Goal: Task Accomplishment & Management: Manage account settings

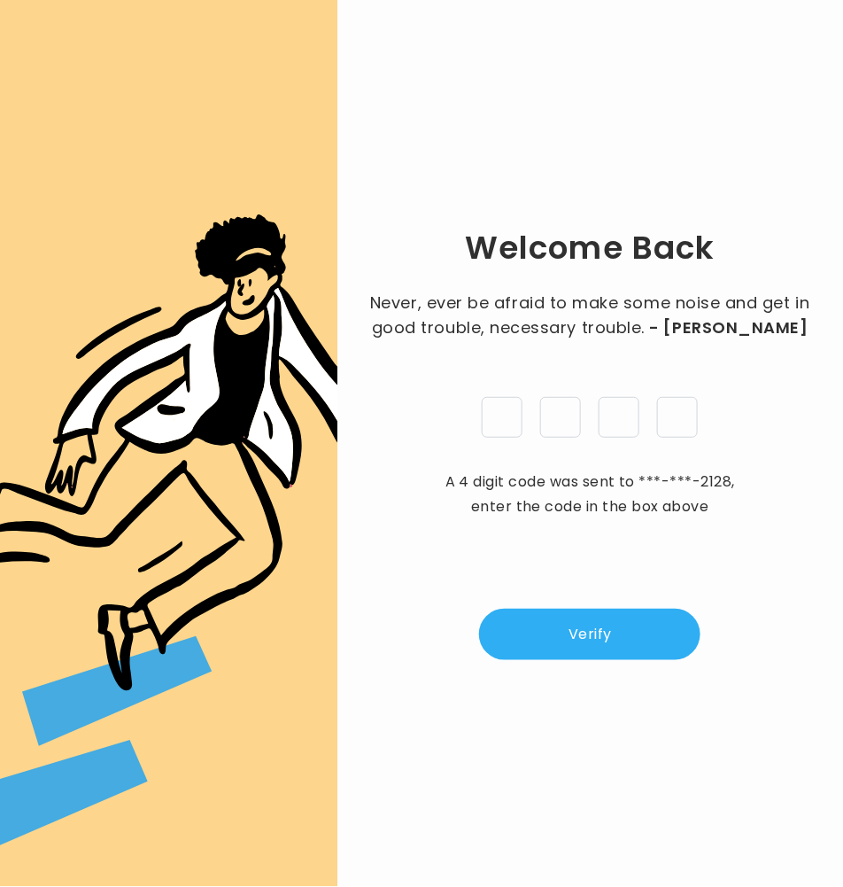
click at [572, 622] on button "Verify" at bounding box center [589, 634] width 221 height 51
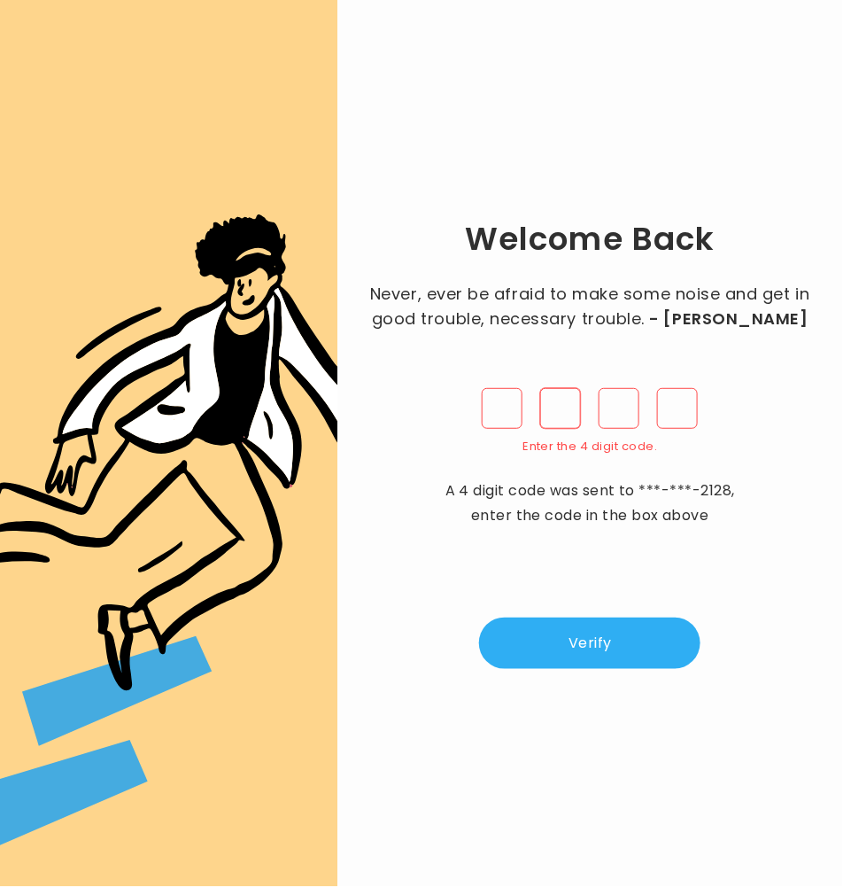
click at [561, 393] on input "pin" at bounding box center [560, 408] width 41 height 41
click at [506, 419] on input "pin" at bounding box center [502, 408] width 41 height 41
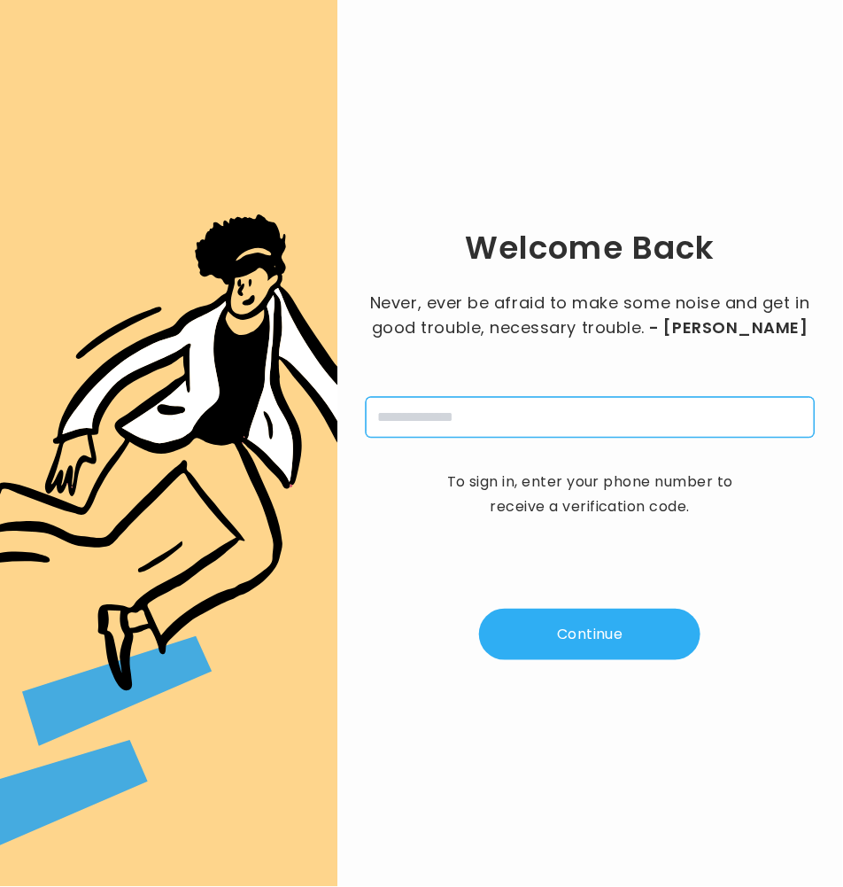
click at [506, 408] on input "tel" at bounding box center [590, 417] width 449 height 41
type input "**********"
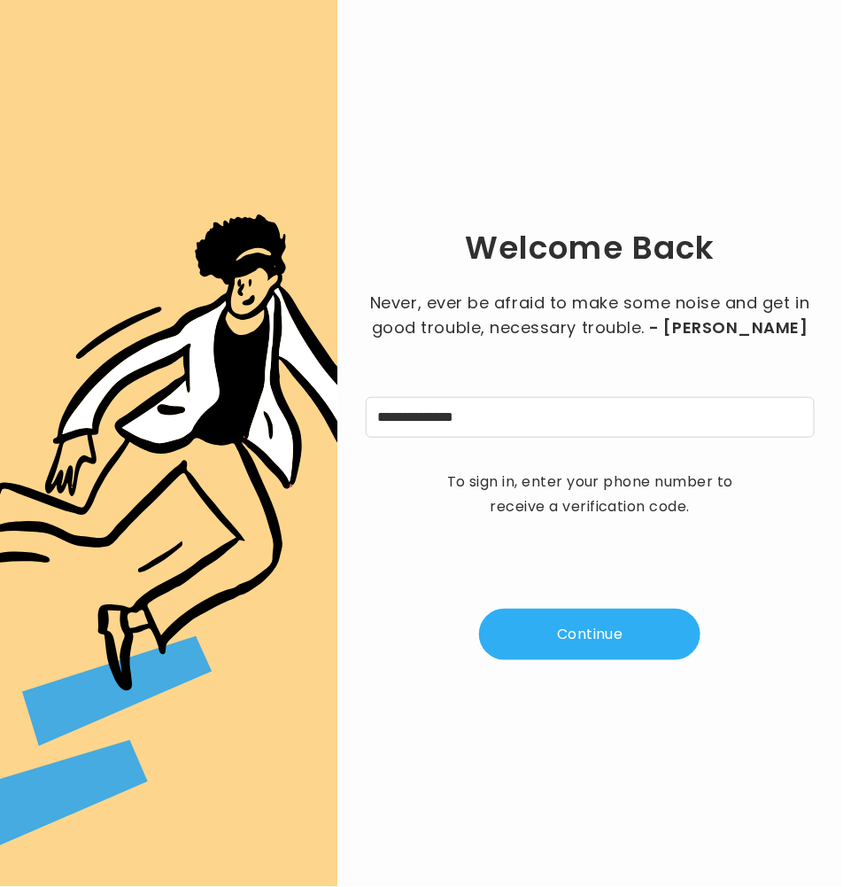
click at [631, 676] on div "**********" at bounding box center [590, 443] width 449 height 830
click at [618, 633] on button "Continue" at bounding box center [589, 634] width 221 height 51
type input "*"
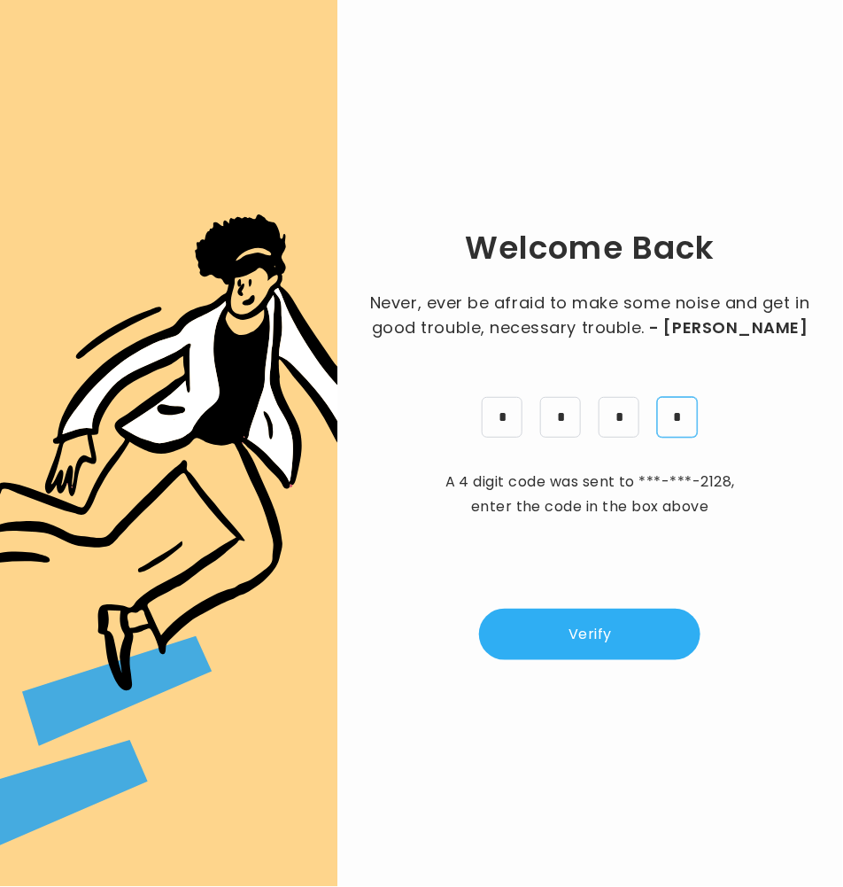
type input "*"
click at [589, 640] on button "Verify" at bounding box center [589, 634] width 221 height 51
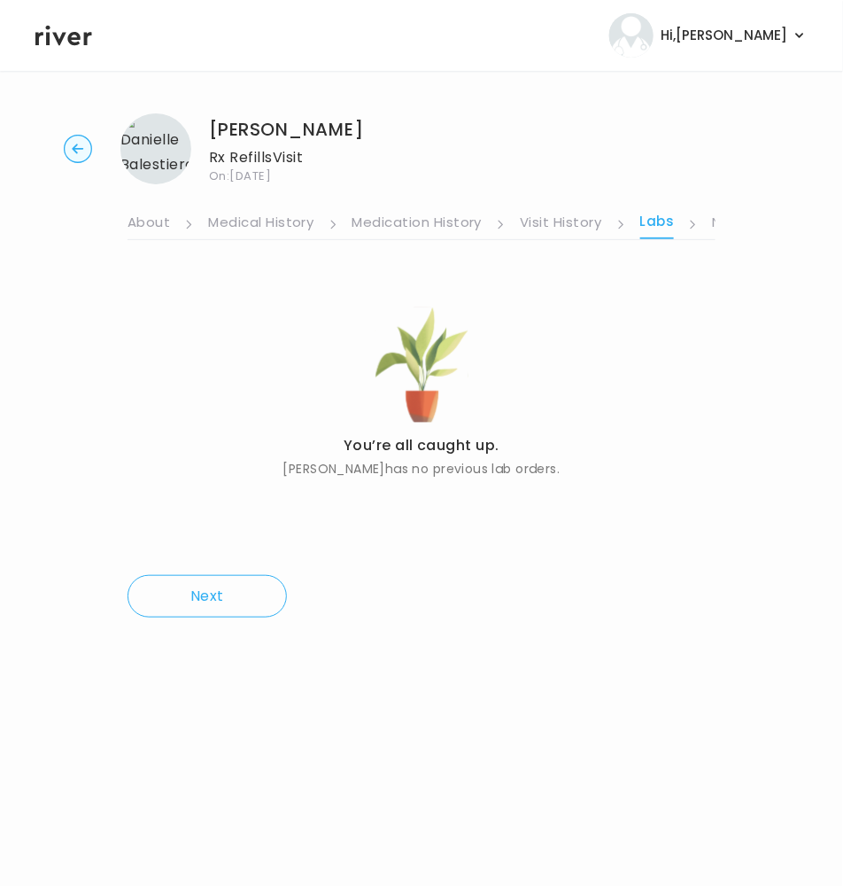
click at [65, 163] on div "[PERSON_NAME] Rx Refills Visit On: [DATE]" at bounding box center [421, 148] width 787 height 71
click at [77, 149] on icon "button" at bounding box center [78, 149] width 12 height 10
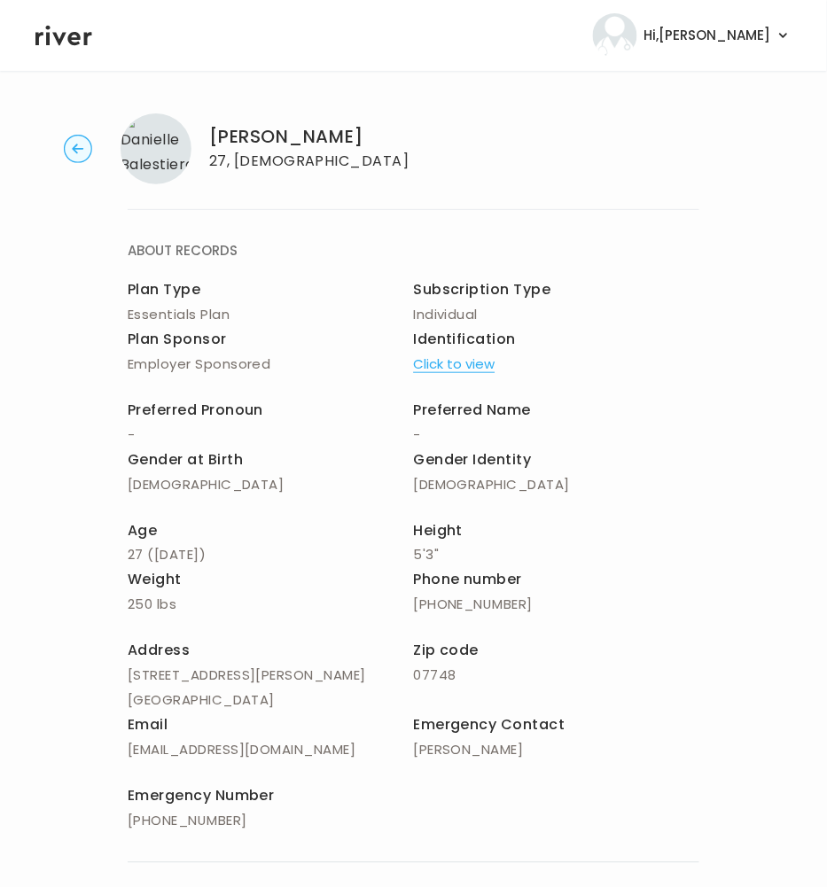
click at [89, 150] on circle "button" at bounding box center [78, 149] width 27 height 27
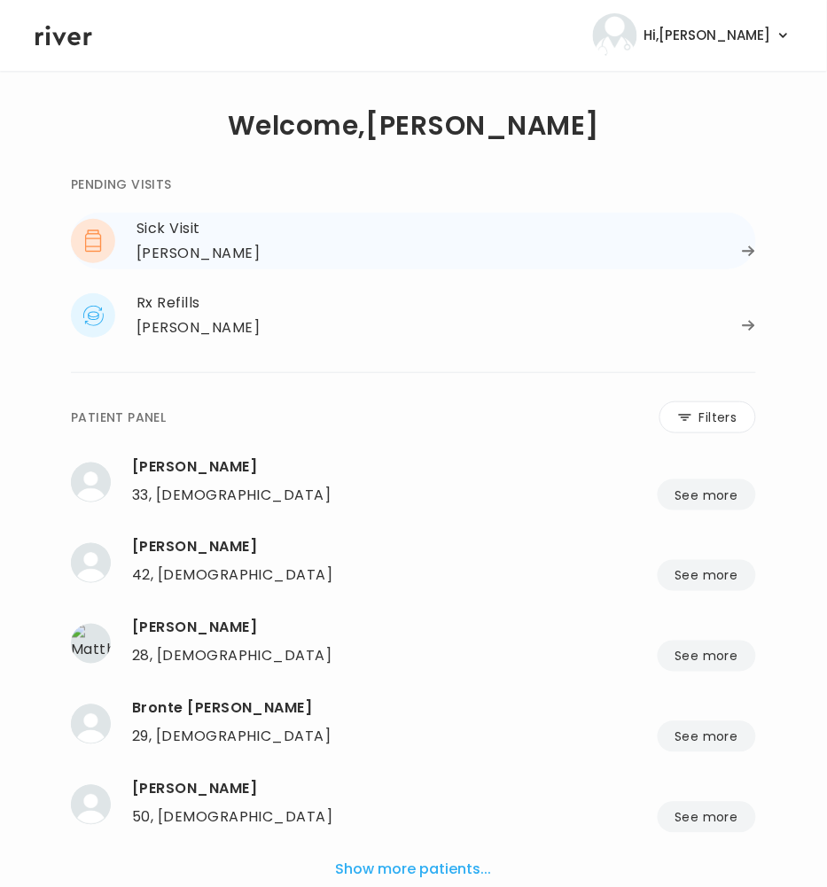
click at [178, 252] on div "[PERSON_NAME]" at bounding box center [197, 253] width 123 height 25
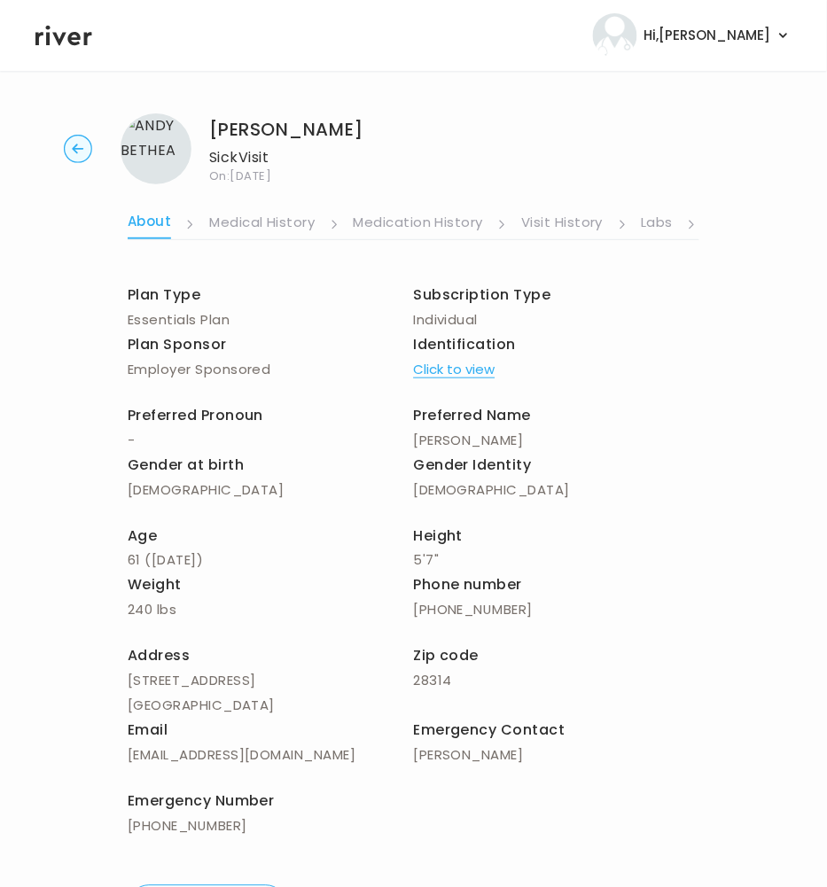
click at [572, 222] on link "Visit History" at bounding box center [562, 224] width 82 height 28
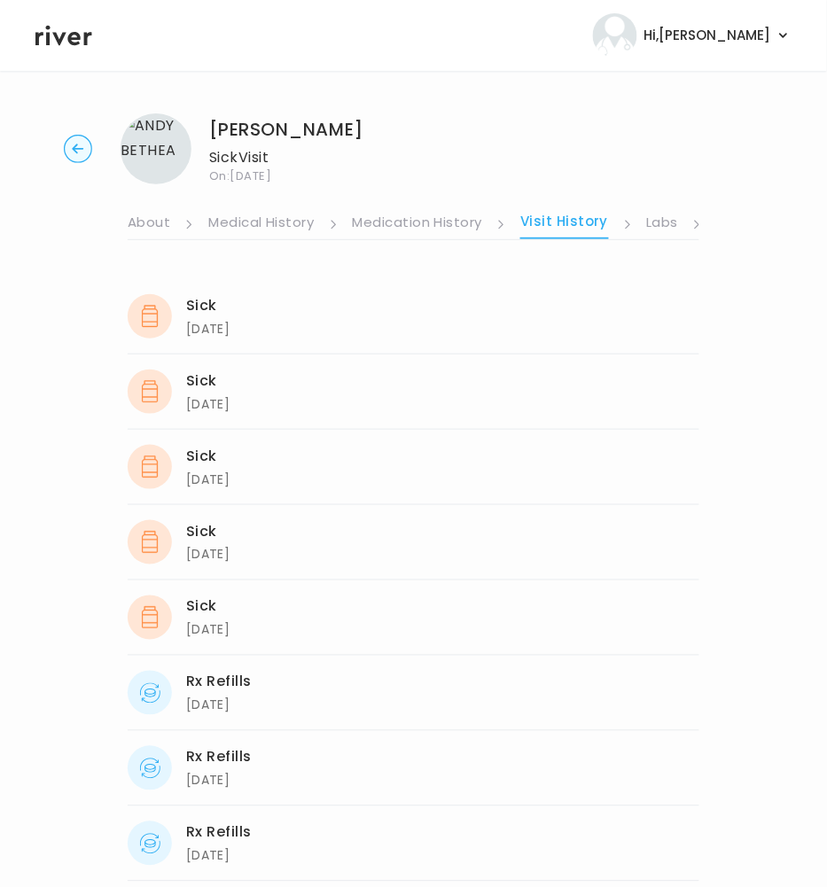
click at [660, 224] on link "Labs" at bounding box center [663, 224] width 32 height 28
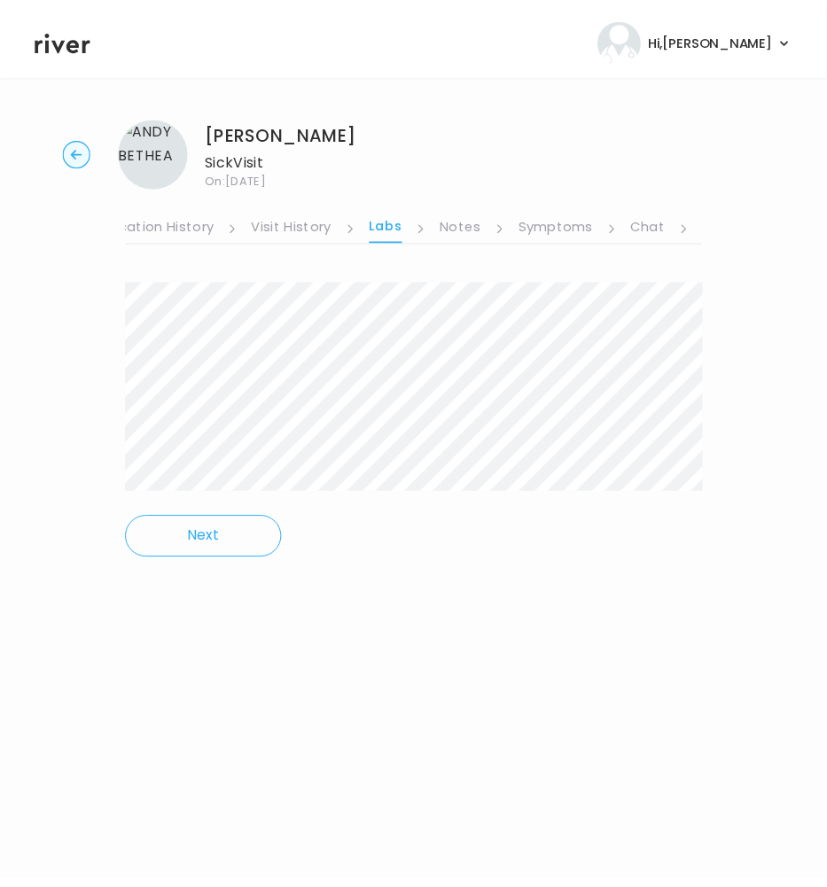
scroll to position [0, 266]
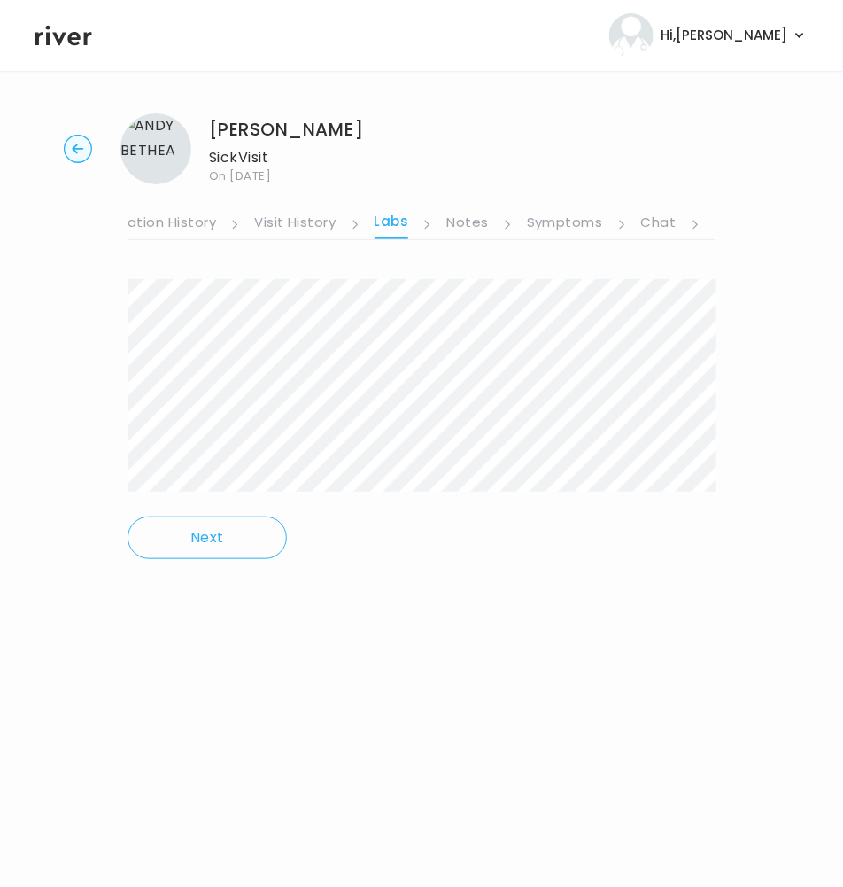
click at [576, 220] on link "Symptoms" at bounding box center [565, 224] width 76 height 28
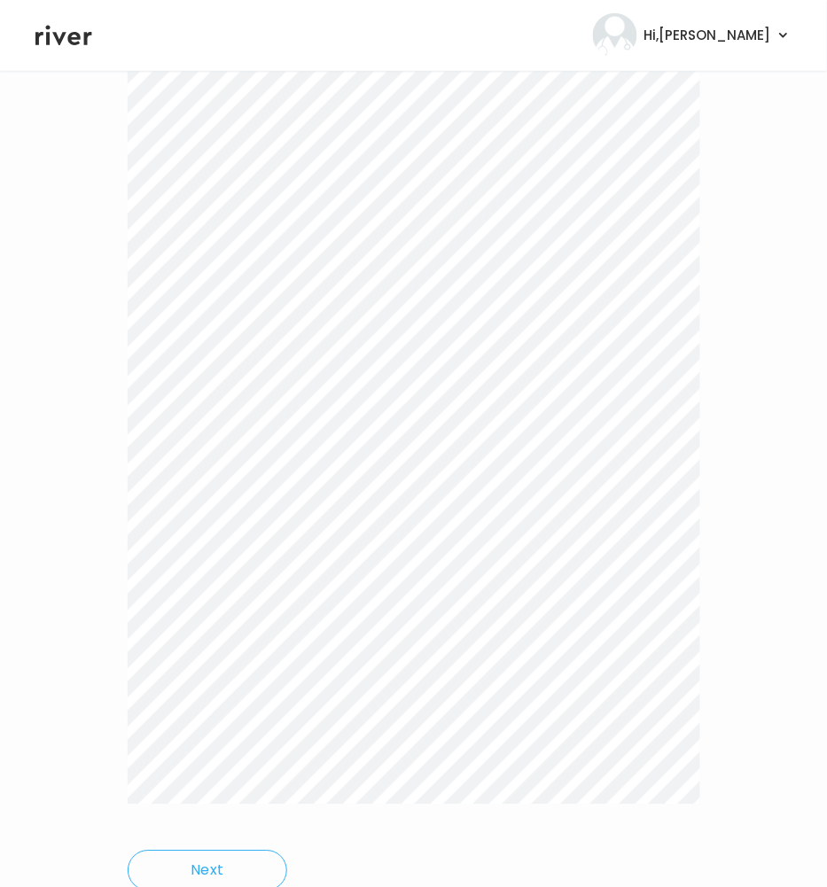
scroll to position [286, 0]
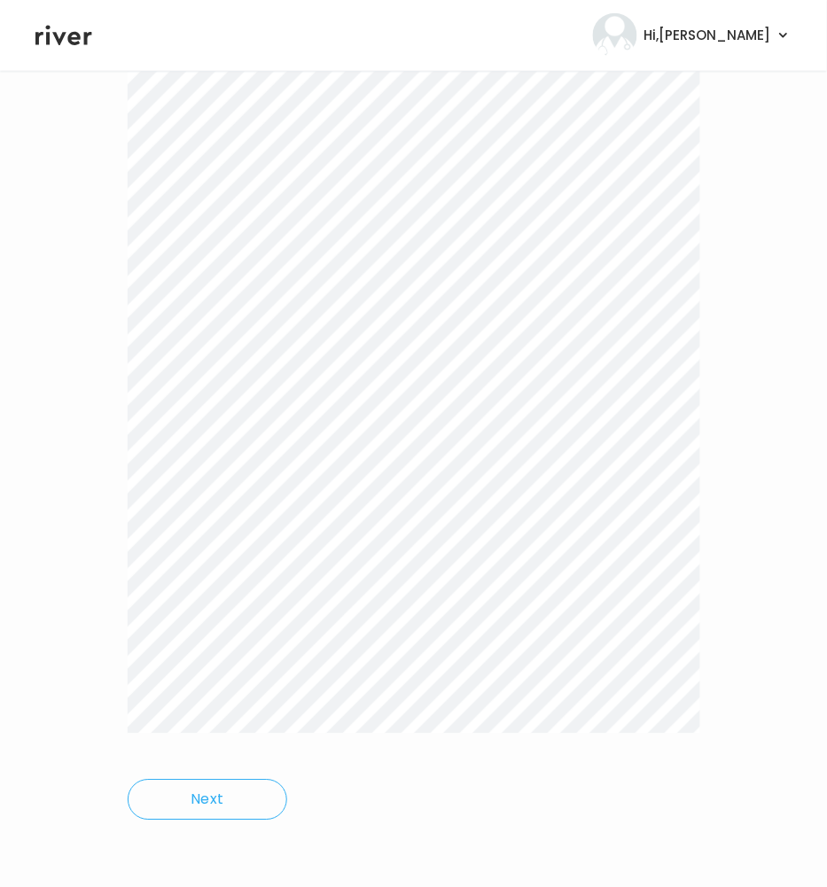
click at [534, 784] on div "Next" at bounding box center [413, 410] width 571 height 870
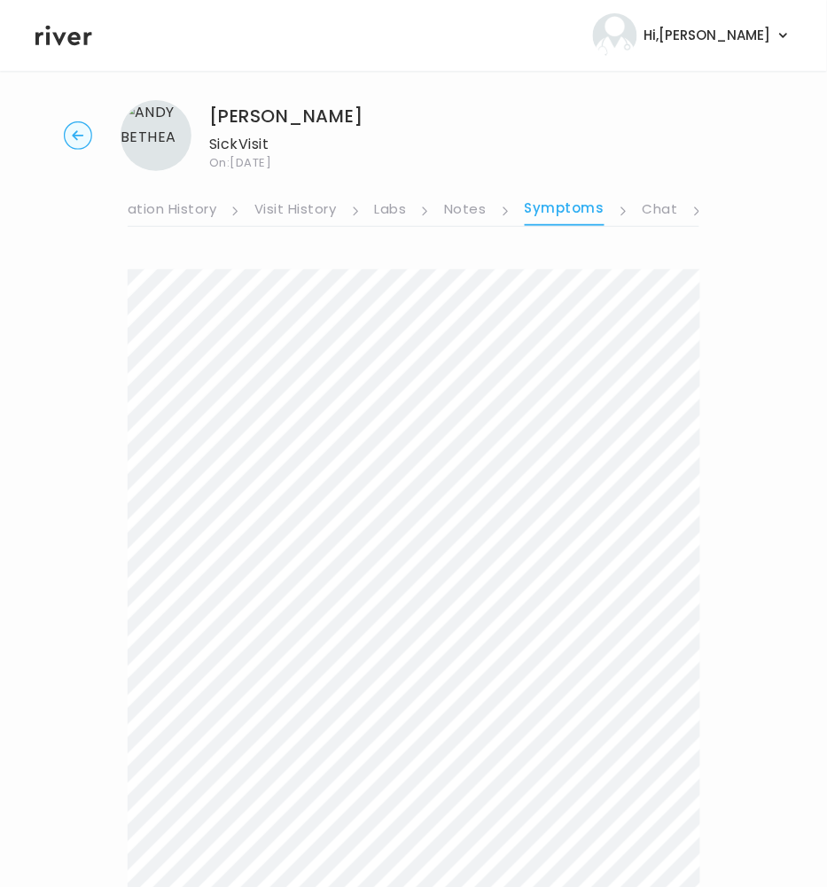
scroll to position [0, 0]
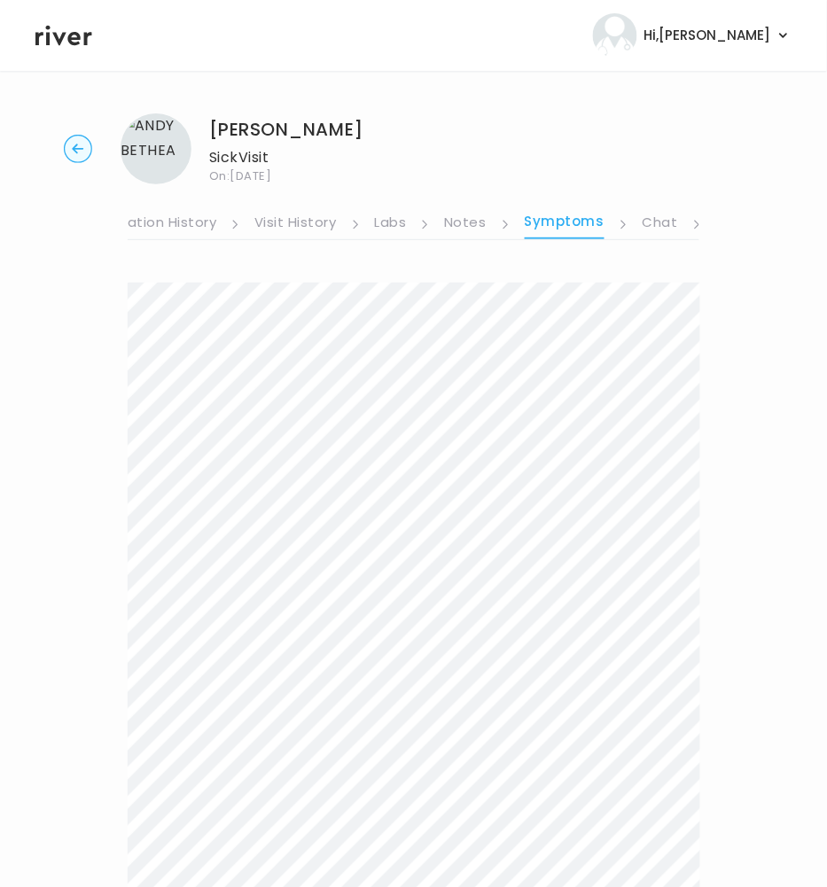
click at [653, 222] on link "Chat" at bounding box center [659, 224] width 35 height 28
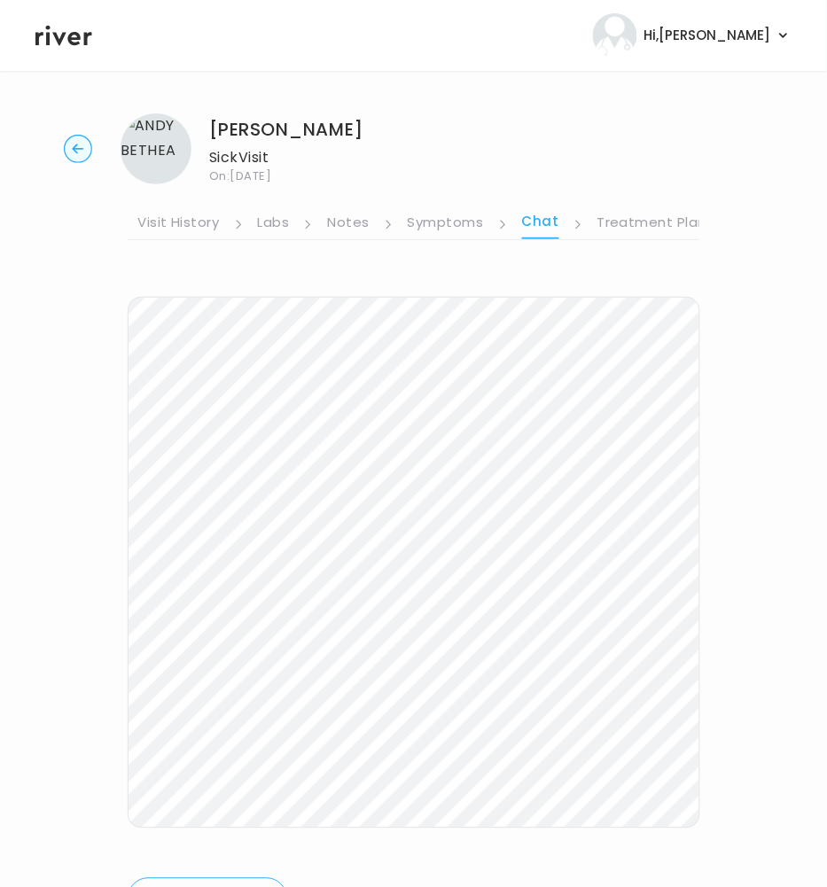
click at [655, 221] on link "Treatment Plan" at bounding box center [652, 224] width 110 height 28
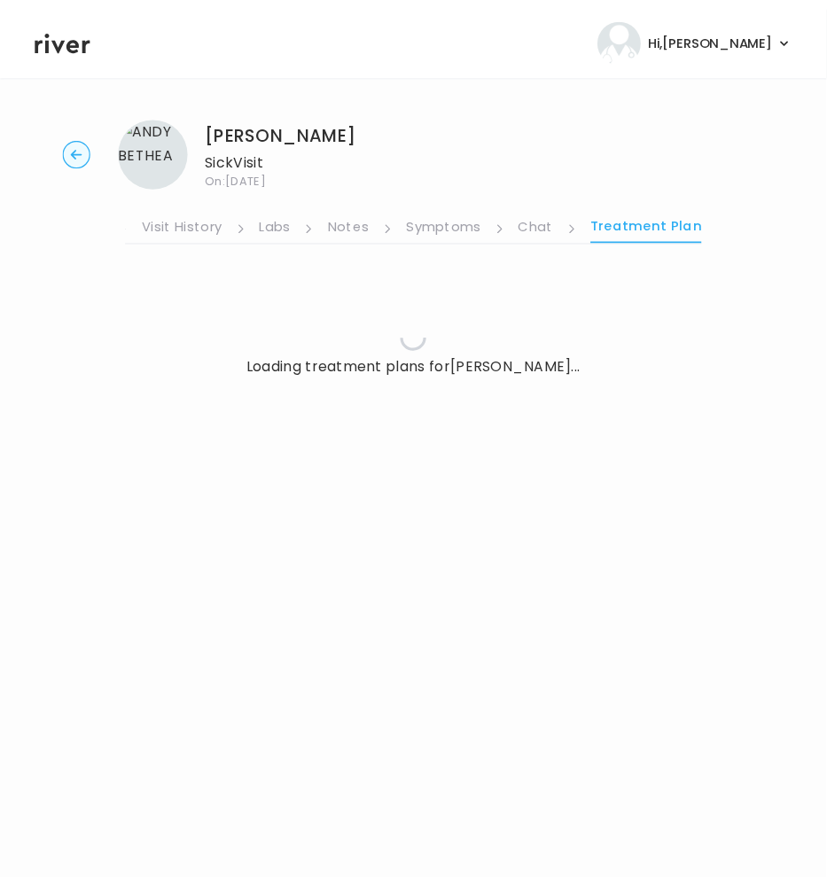
scroll to position [0, 368]
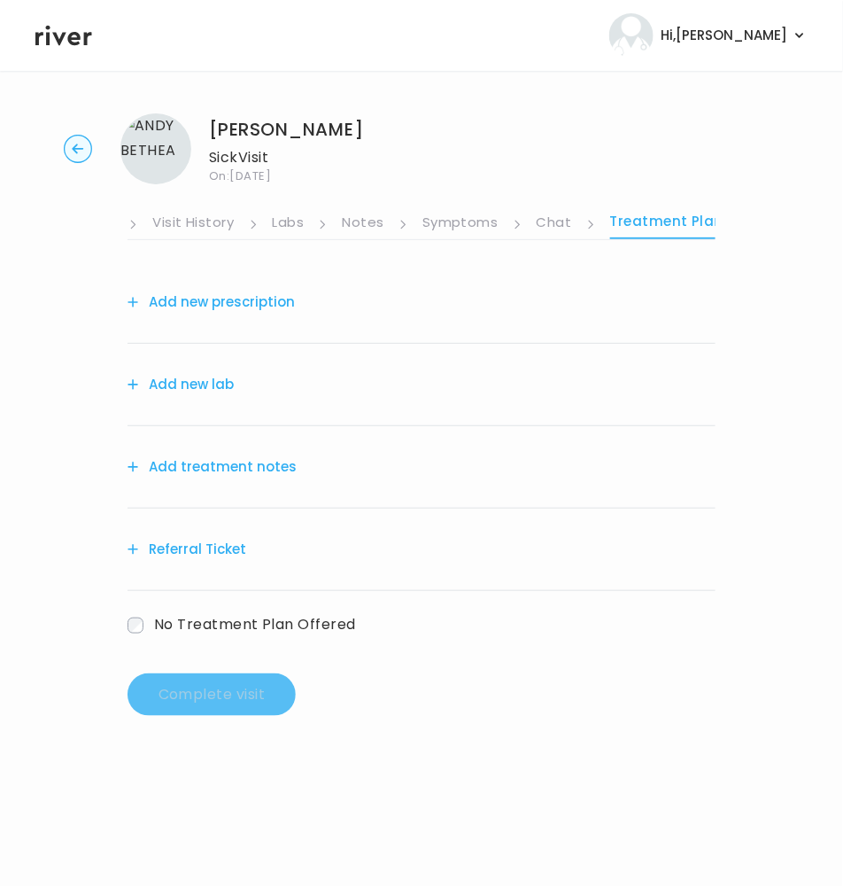
click at [212, 467] on button "Add treatment notes" at bounding box center [212, 466] width 169 height 25
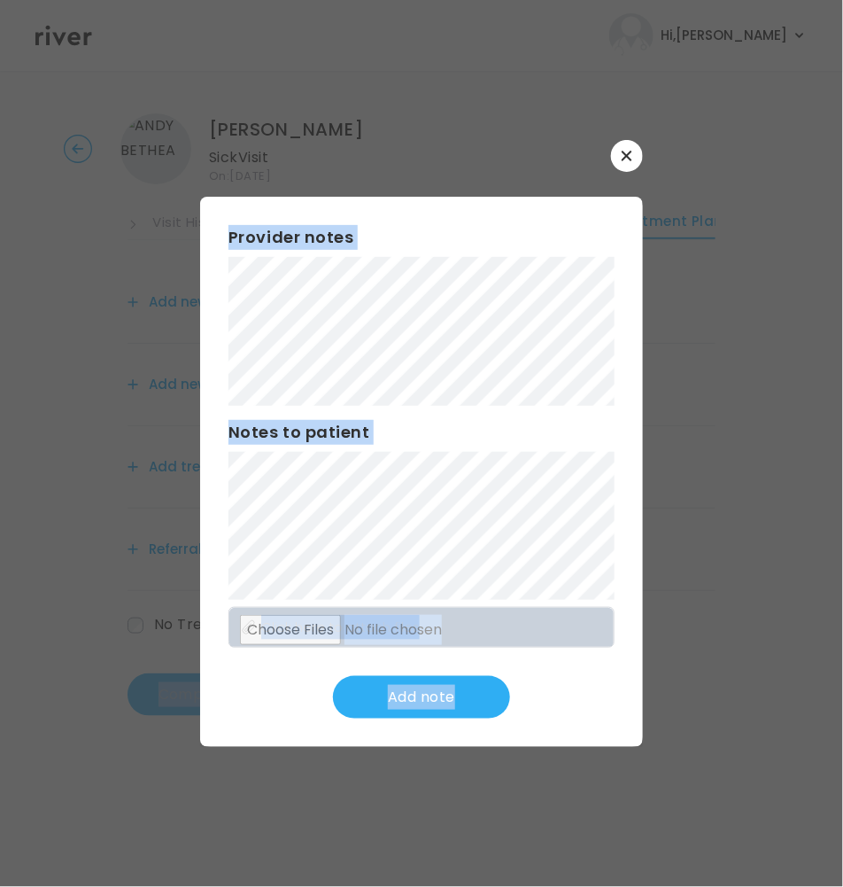
click at [212, 467] on div "Provider notes Notes to patient Click here to attach files Add note" at bounding box center [421, 472] width 443 height 550
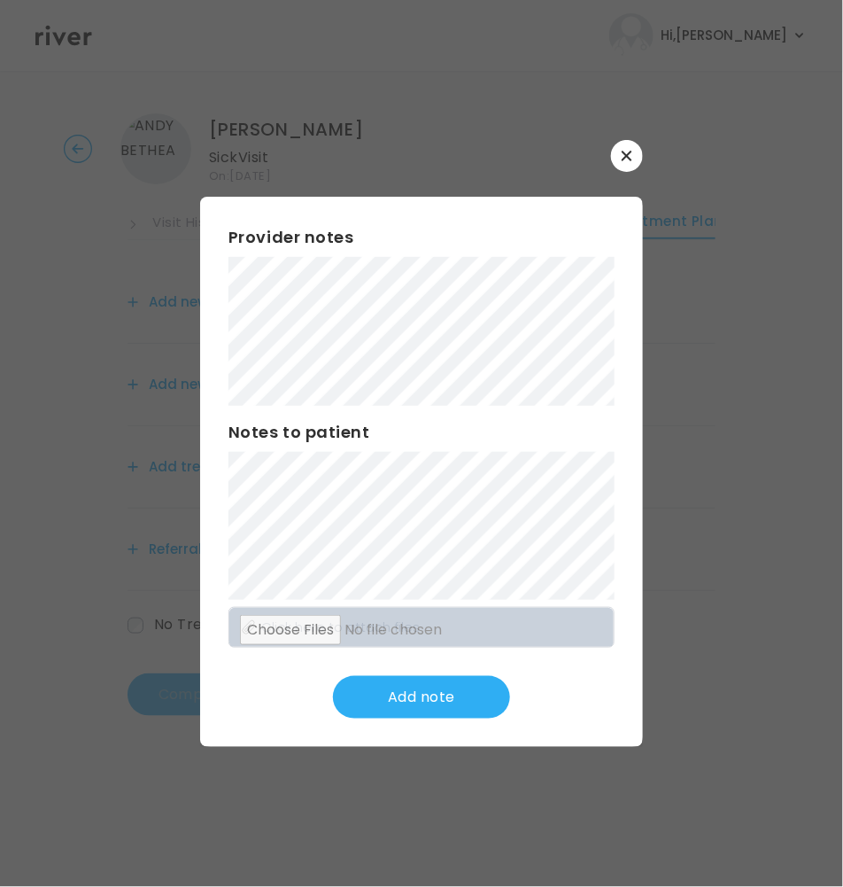
click at [498, 605] on div "Provider notes Notes to patient Click here to attach files Add note" at bounding box center [421, 472] width 443 height 550
click at [176, 268] on div "​ Provider notes Notes to patient Click here to attach files Add note" at bounding box center [421, 443] width 843 height 887
click at [462, 703] on button "Update note" at bounding box center [421, 697] width 177 height 43
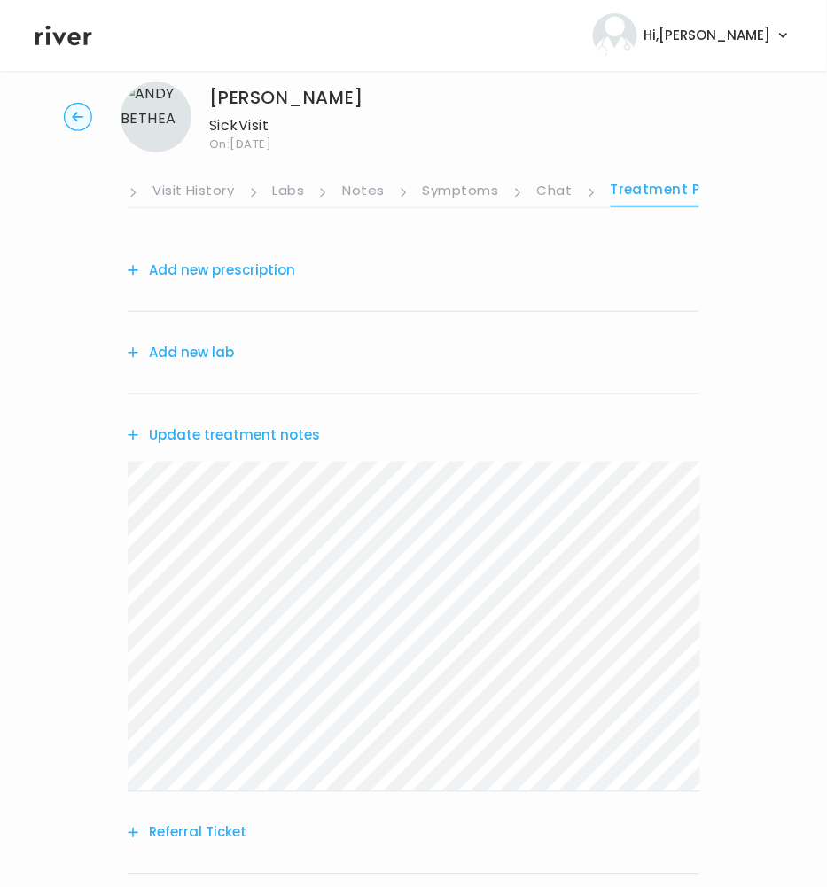
scroll to position [0, 0]
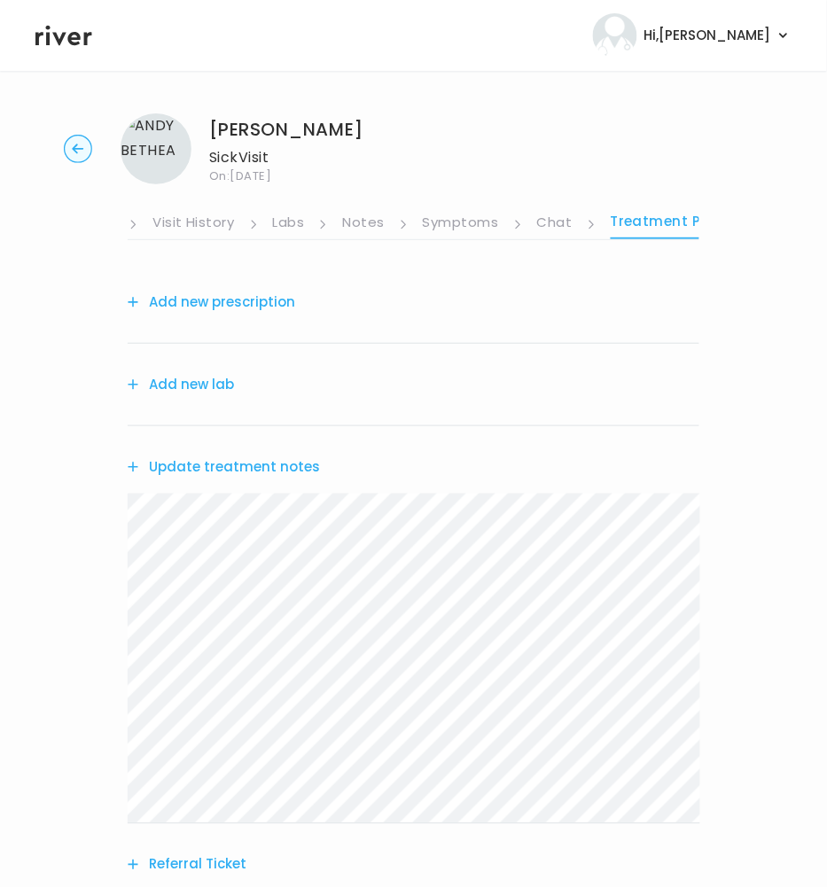
click at [245, 307] on button "Add new prescription" at bounding box center [211, 302] width 167 height 25
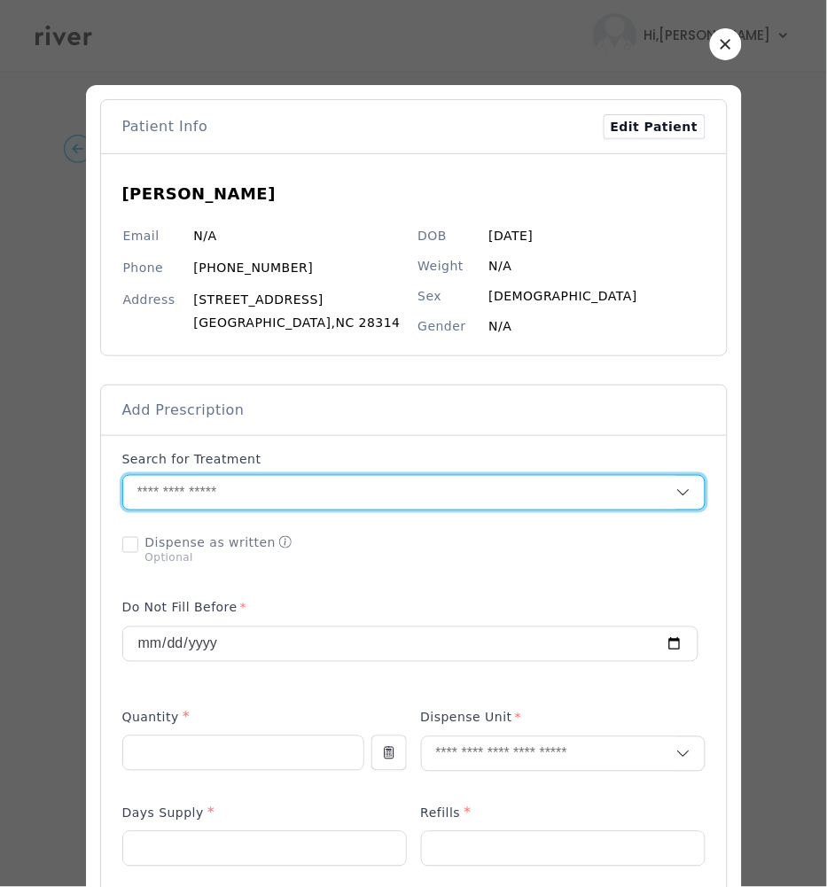
click at [195, 499] on input "text" at bounding box center [399, 493] width 553 height 34
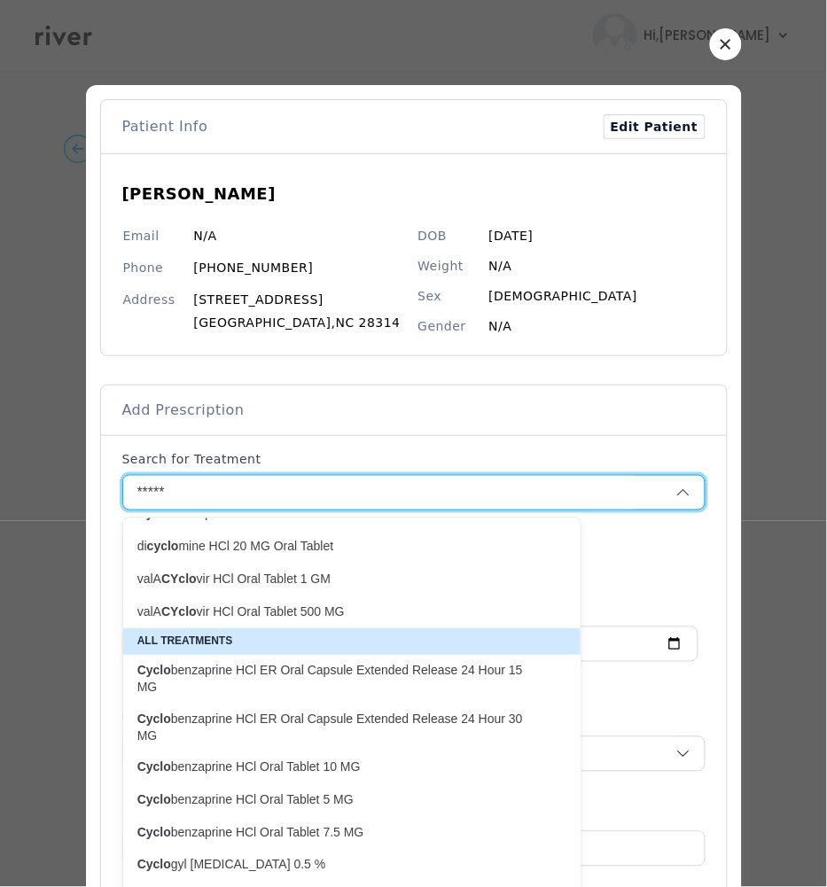
scroll to position [138, 0]
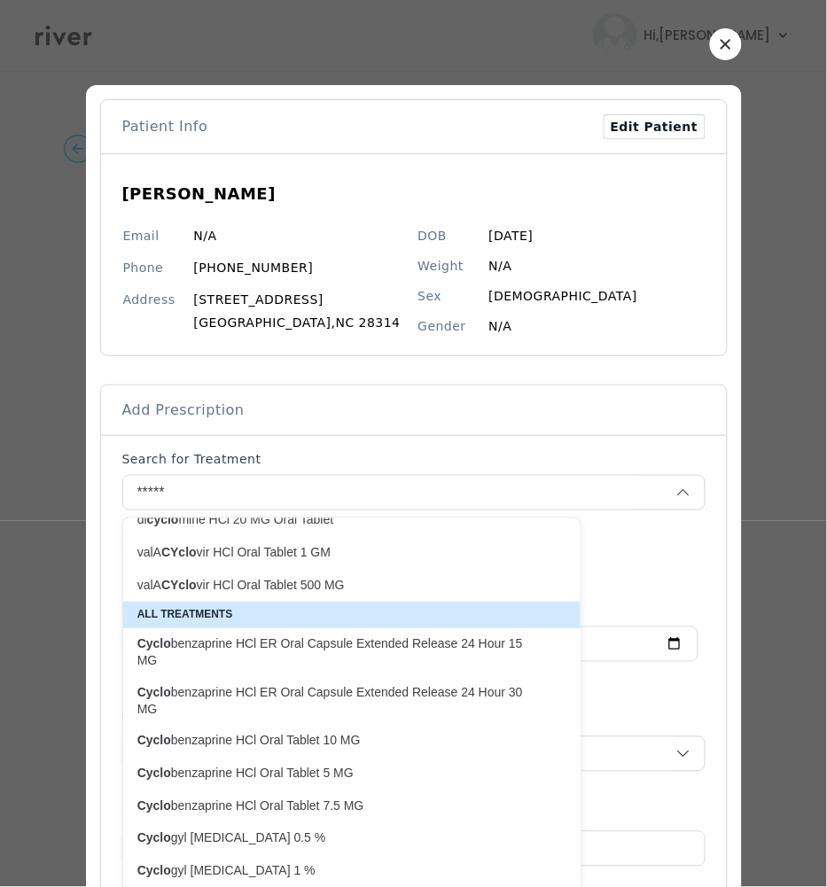
click at [277, 750] on p "Cyclo benzaprine HCl Oral Tablet 10 MG" at bounding box center [341, 740] width 429 height 24
type input "**********"
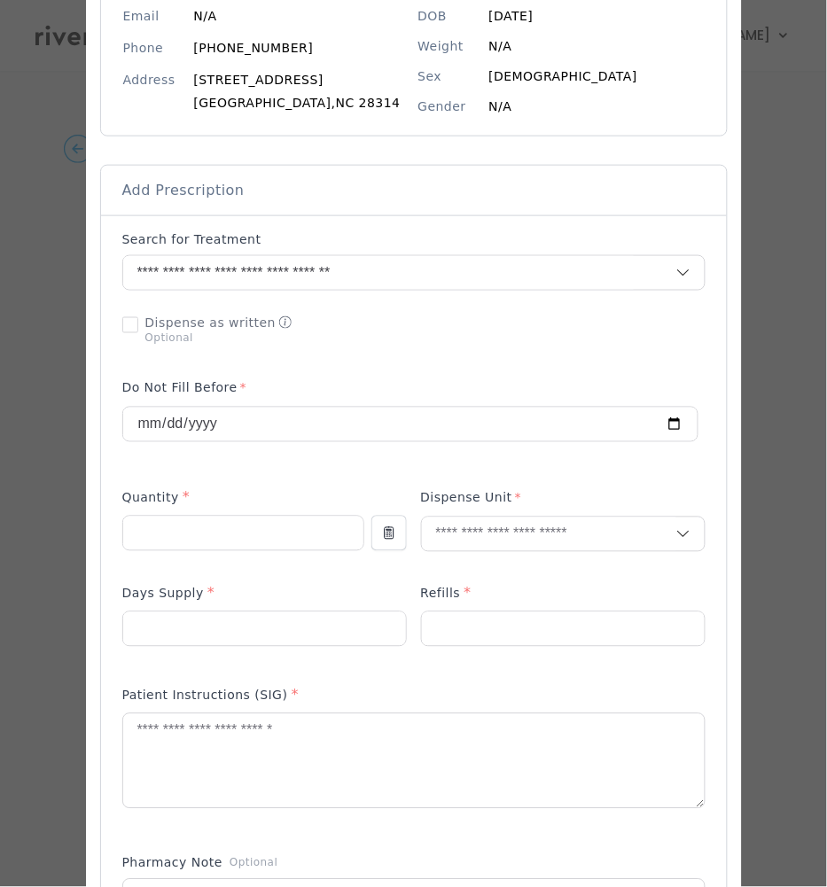
scroll to position [316, 0]
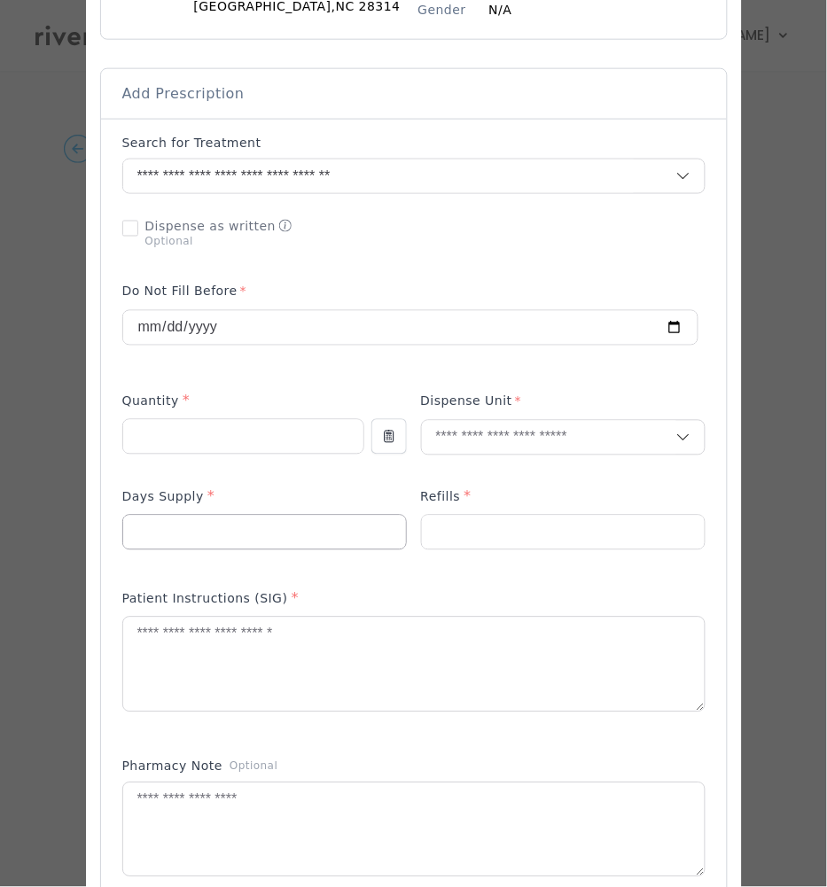
click at [190, 528] on input "number" at bounding box center [264, 533] width 283 height 34
type input "**"
click at [456, 524] on input "number" at bounding box center [563, 533] width 283 height 34
type input "*"
click at [223, 425] on input "number" at bounding box center [243, 437] width 240 height 34
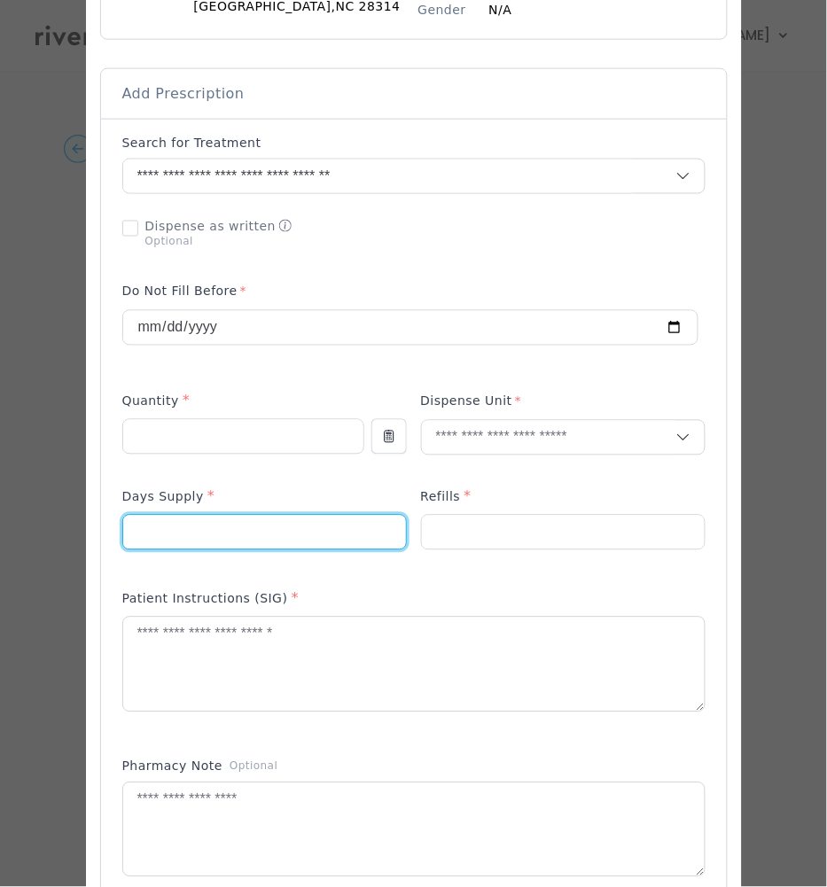
drag, startPoint x: 160, startPoint y: 538, endPoint x: 75, endPoint y: 529, distance: 85.5
click at [86, 531] on div at bounding box center [414, 634] width 656 height 1731
type input "*"
click at [185, 423] on input "number" at bounding box center [243, 437] width 240 height 34
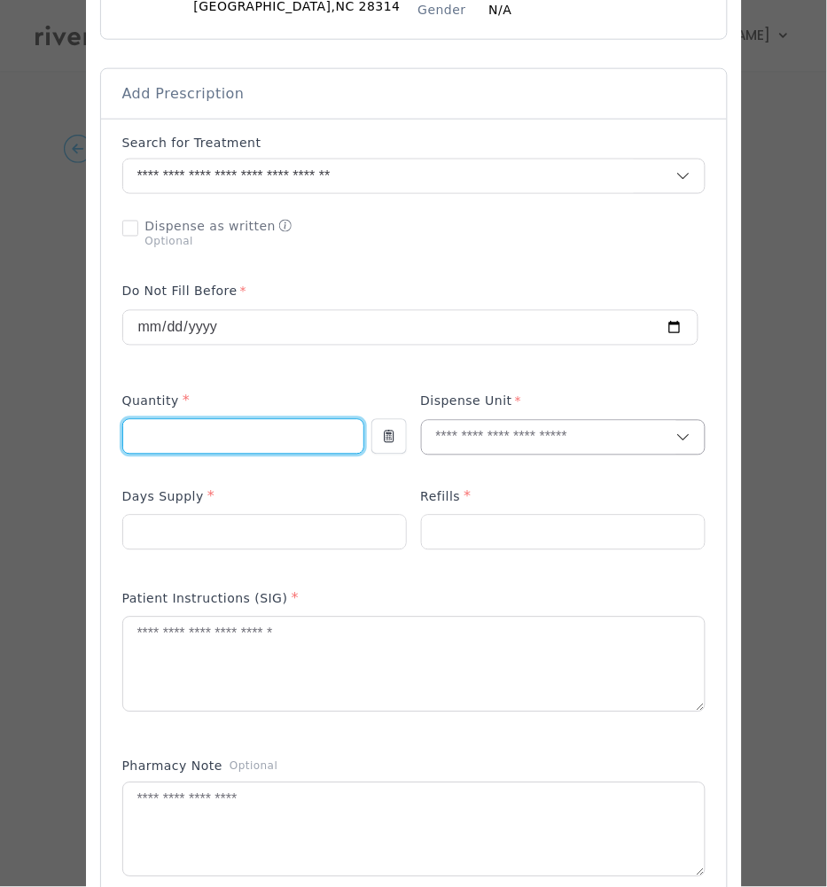
type input "**"
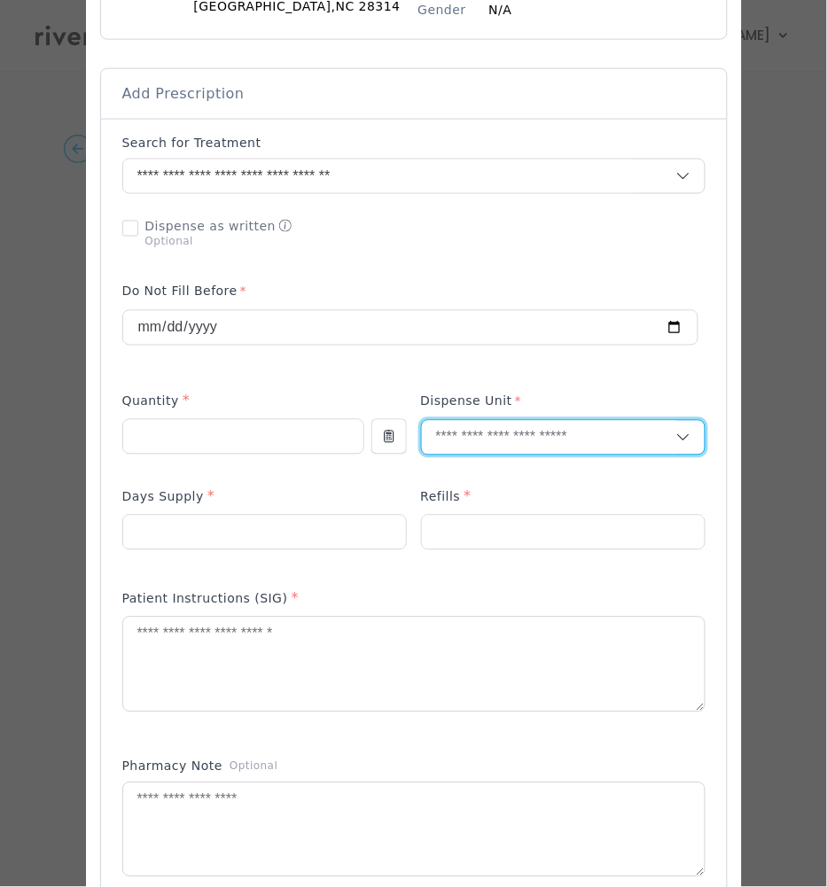
click at [464, 437] on input "text" at bounding box center [549, 438] width 254 height 34
type input "**"
click at [469, 481] on p "Tablet" at bounding box center [562, 478] width 233 height 26
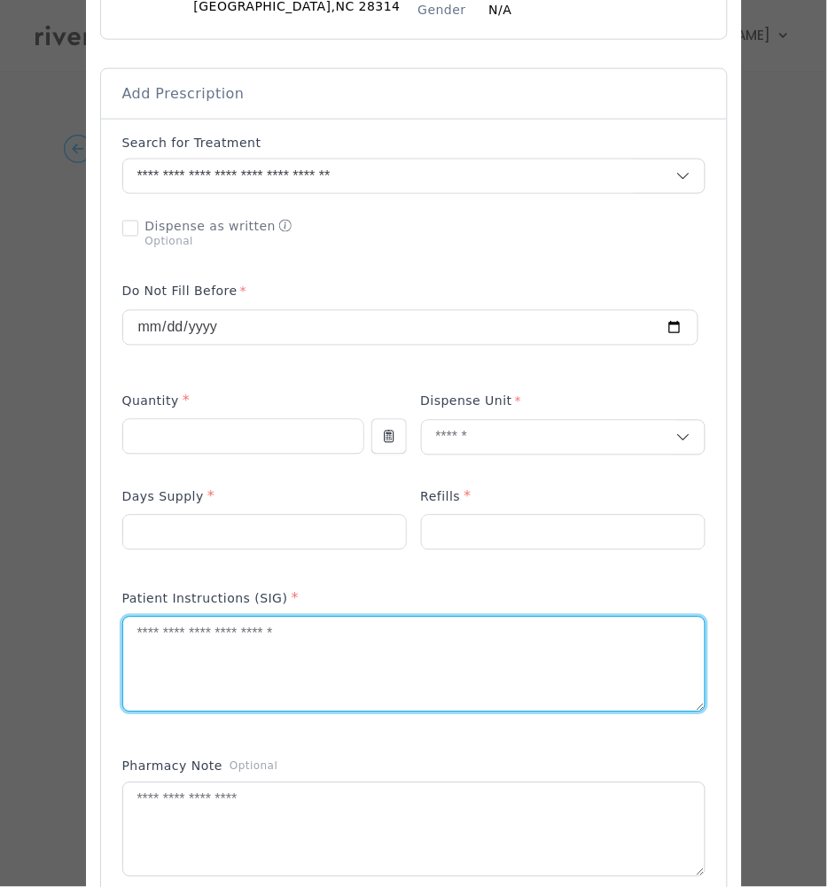
click at [260, 649] on textarea at bounding box center [413, 665] width 581 height 94
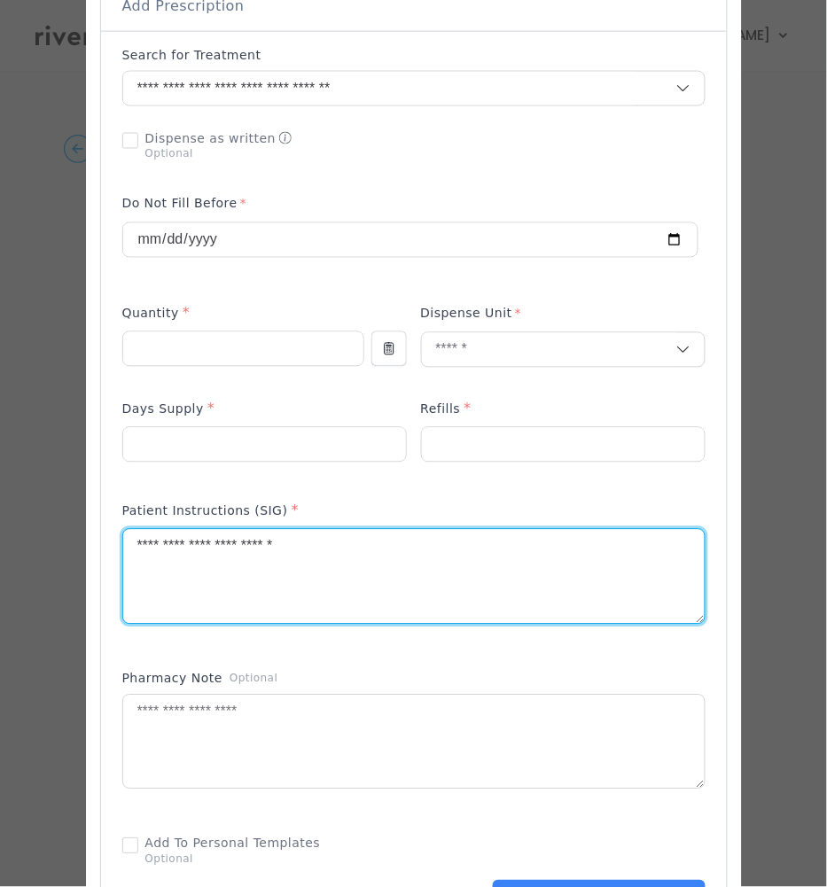
scroll to position [663, 0]
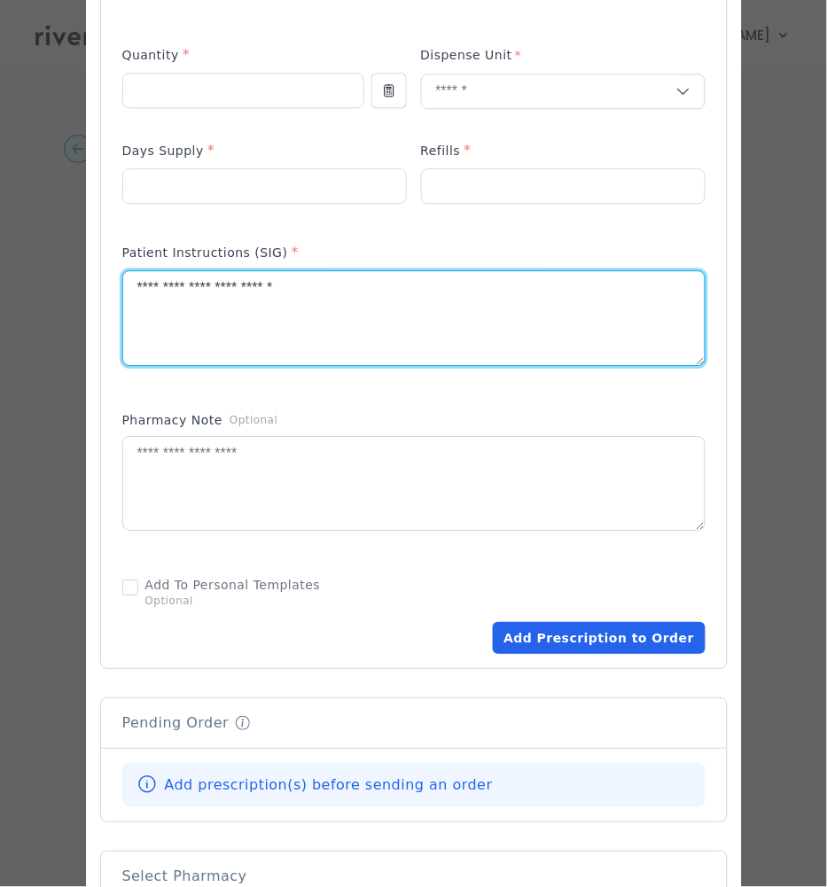
type textarea "**********"
click at [601, 641] on button "Add Prescription to Order" at bounding box center [599, 638] width 212 height 32
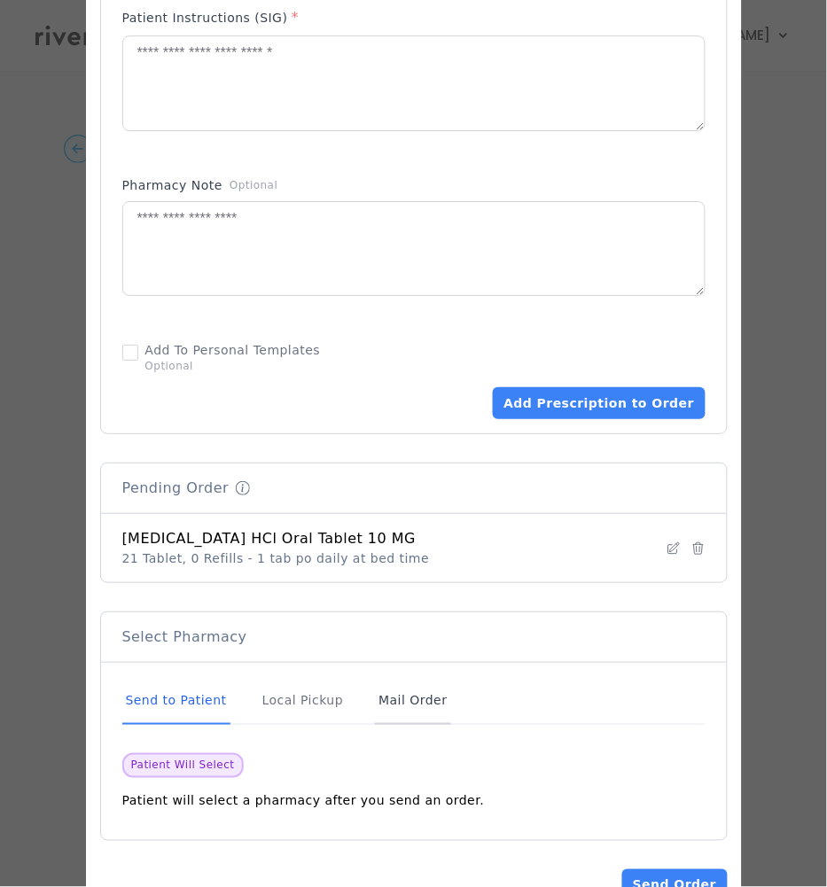
scroll to position [957, 0]
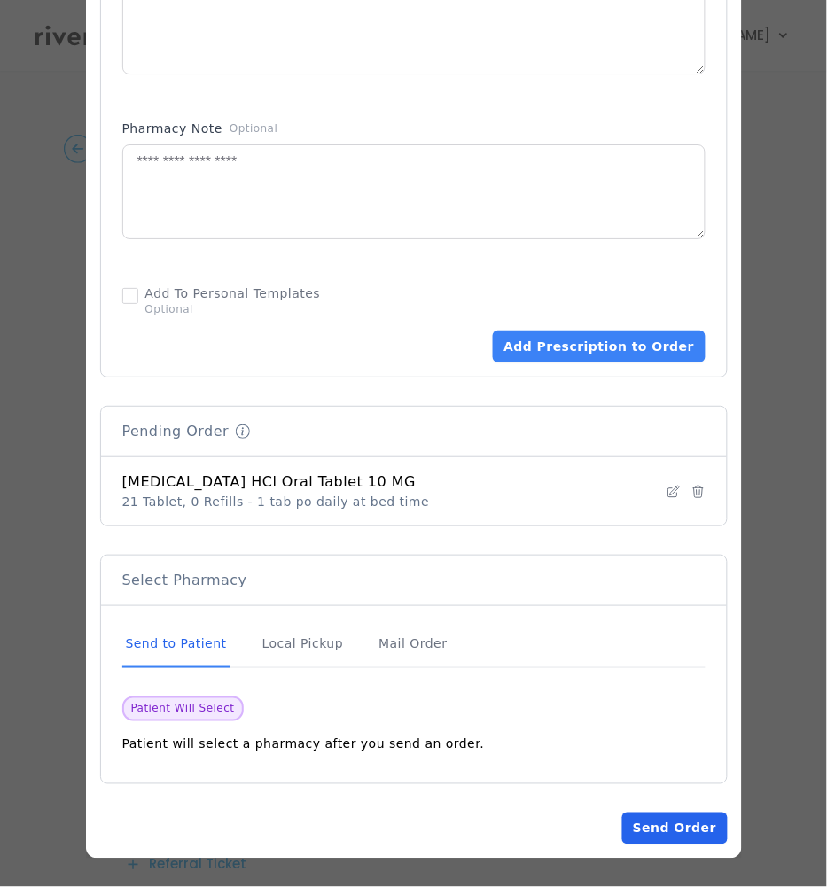
click at [663, 824] on button "Send Order" at bounding box center [674, 828] width 105 height 32
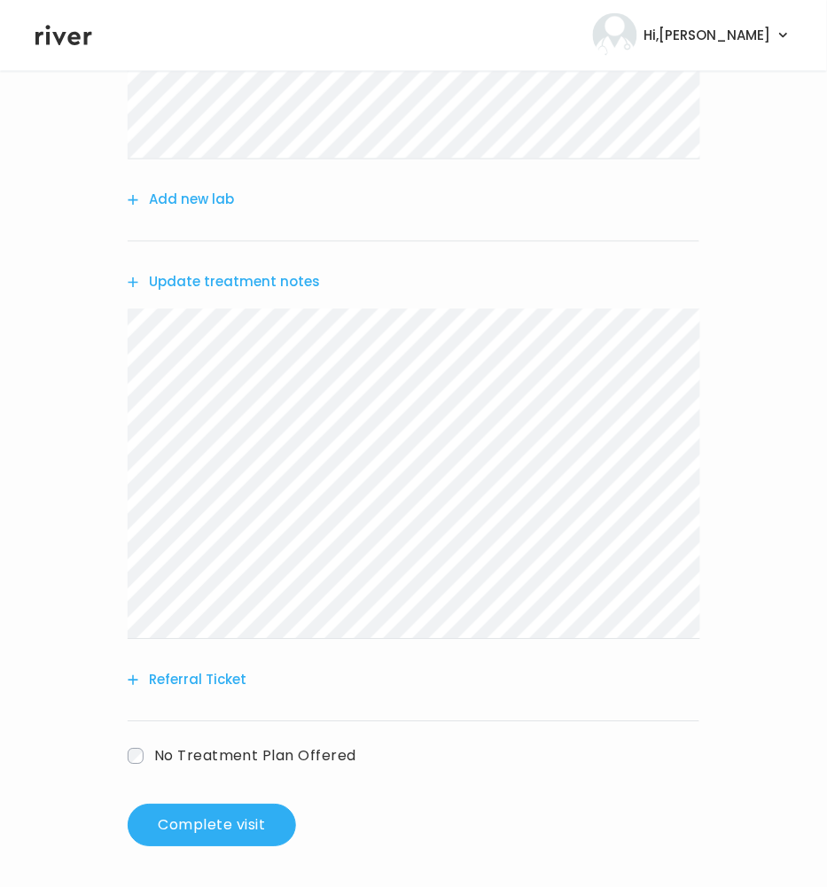
scroll to position [392, 0]
click at [252, 268] on button "Update treatment notes" at bounding box center [224, 280] width 192 height 25
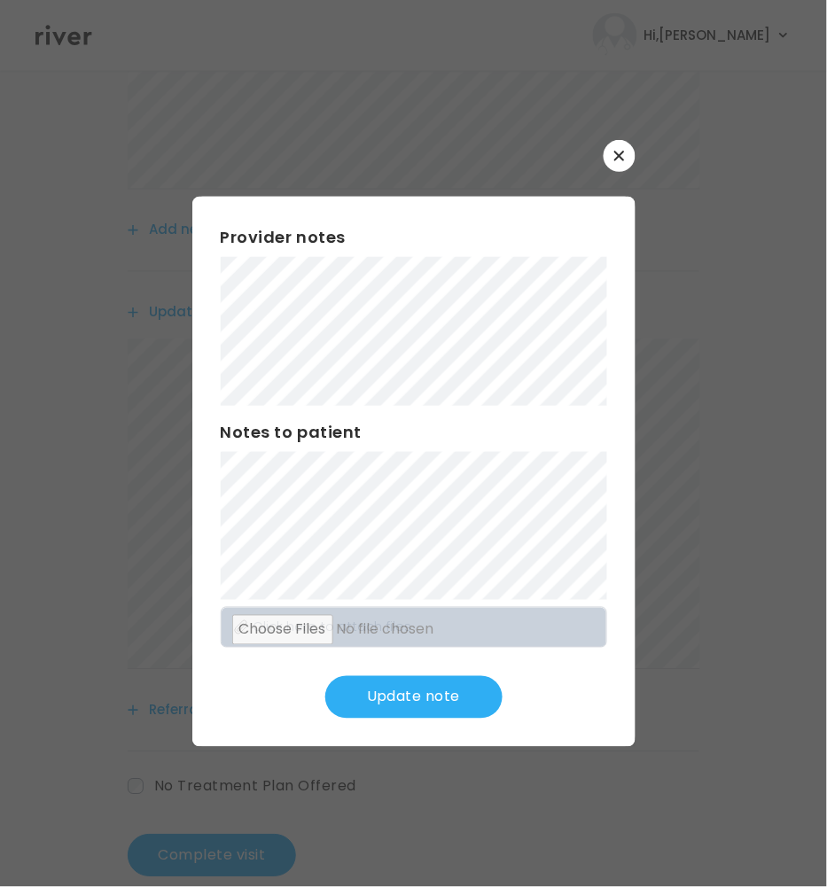
scroll to position [0, 0]
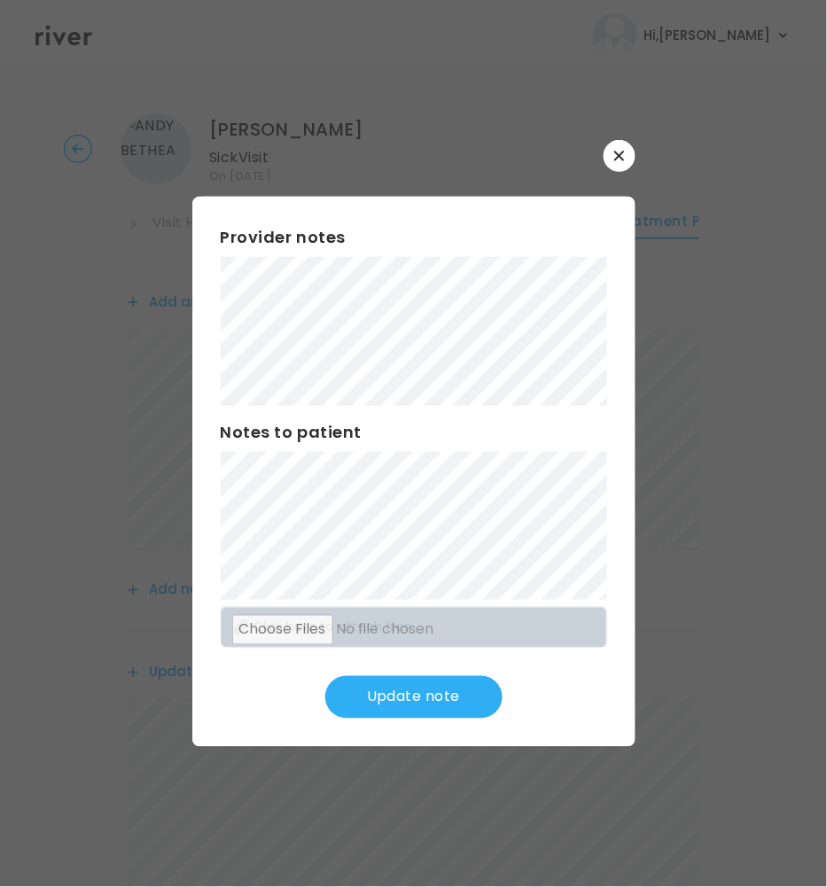
click at [385, 703] on button "Update note" at bounding box center [413, 697] width 177 height 43
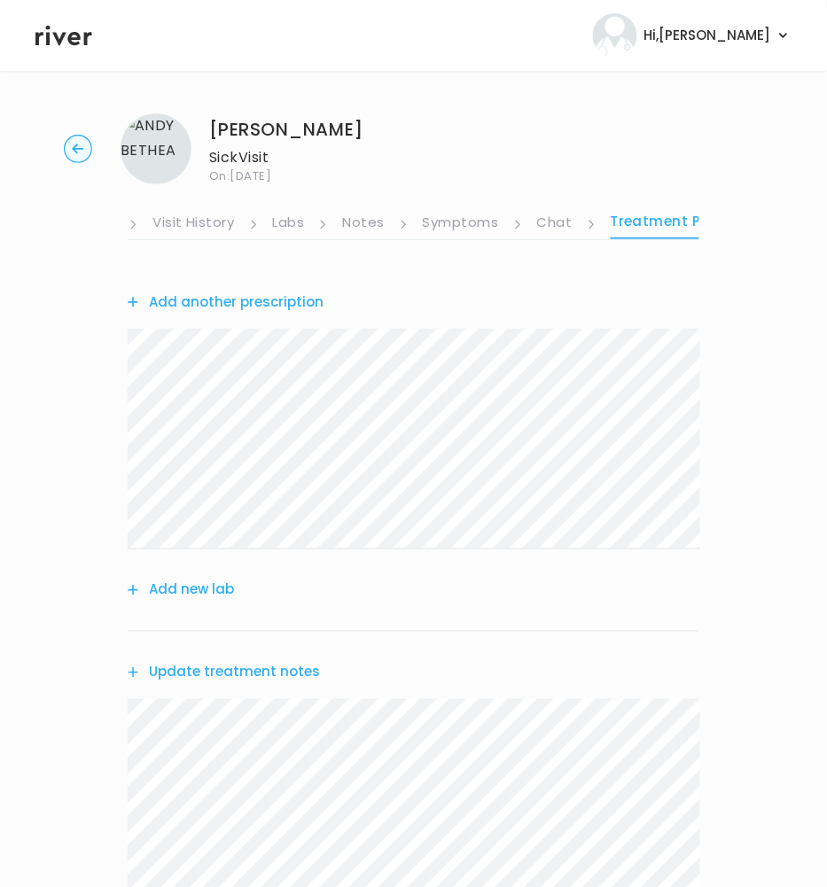
click at [121, 222] on div "[PERSON_NAME] Sick Visit On: [DATE] About Medical History Medication History Vi…" at bounding box center [413, 675] width 827 height 1152
click at [136, 225] on icon at bounding box center [133, 225] width 10 height 10
click at [214, 228] on link "Visit History" at bounding box center [193, 224] width 82 height 28
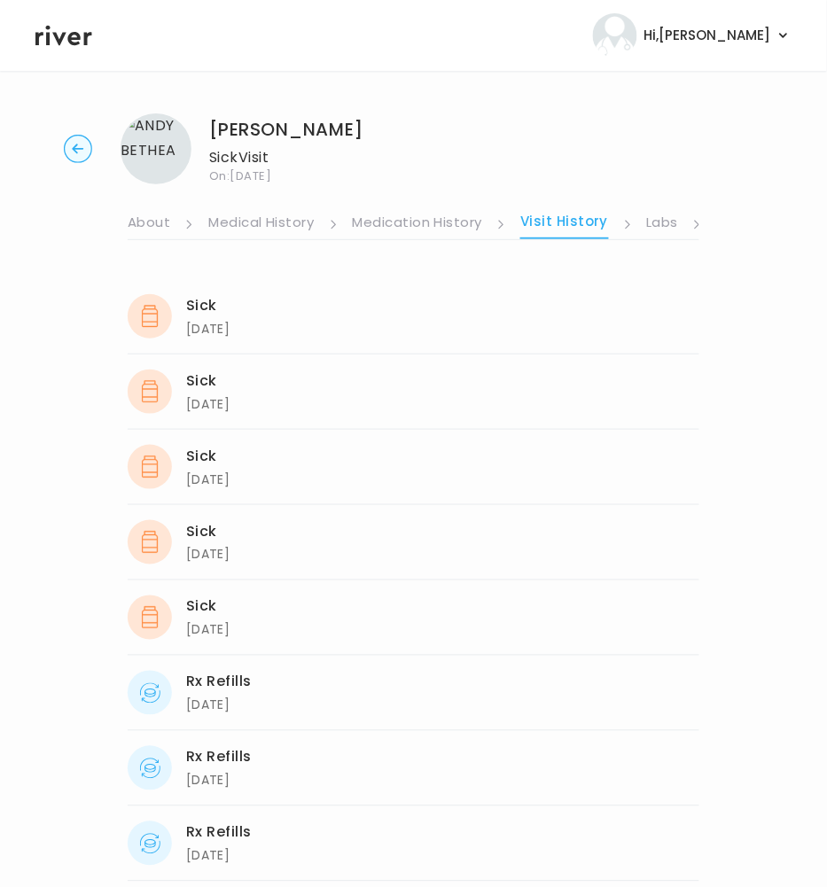
click at [144, 226] on link "About" at bounding box center [149, 224] width 43 height 28
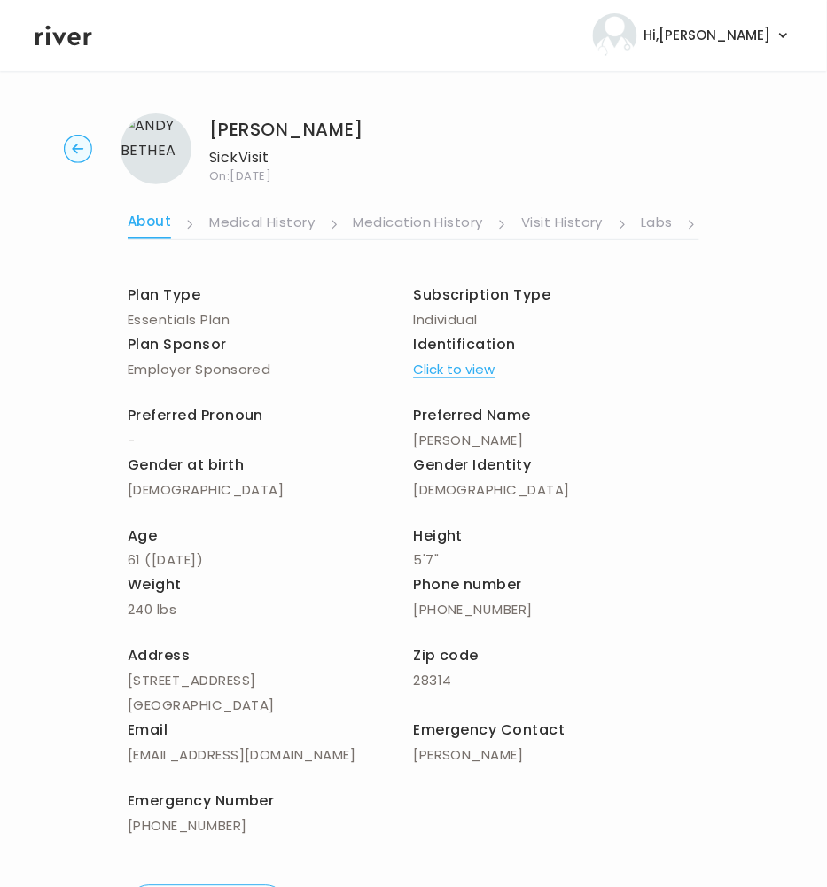
click at [654, 219] on link "Labs" at bounding box center [657, 224] width 32 height 28
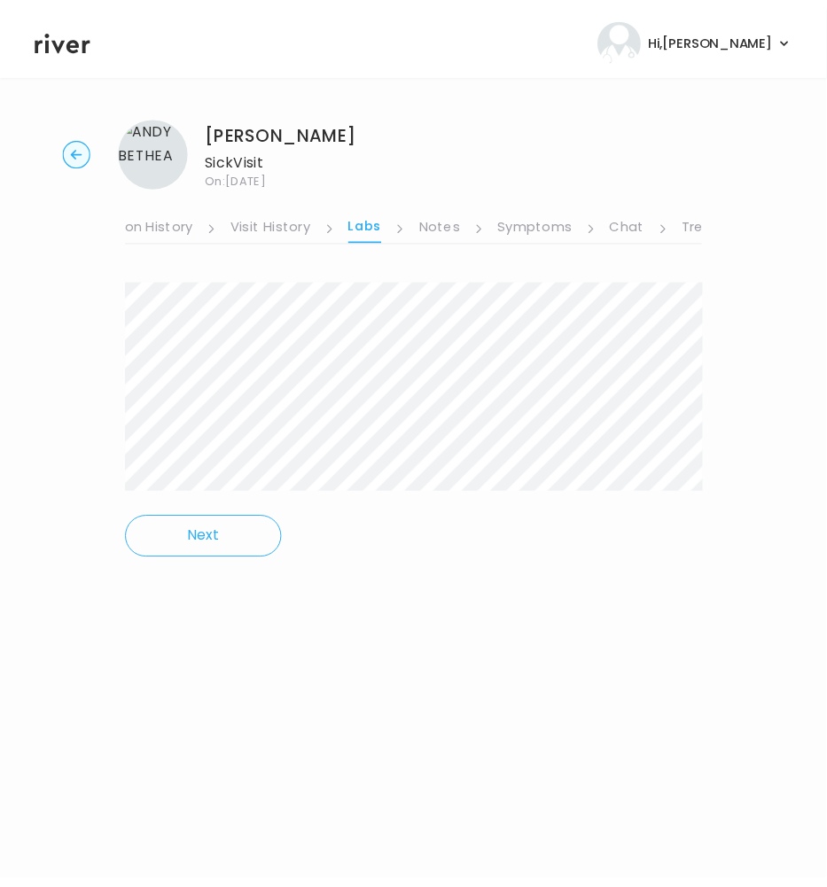
scroll to position [0, 366]
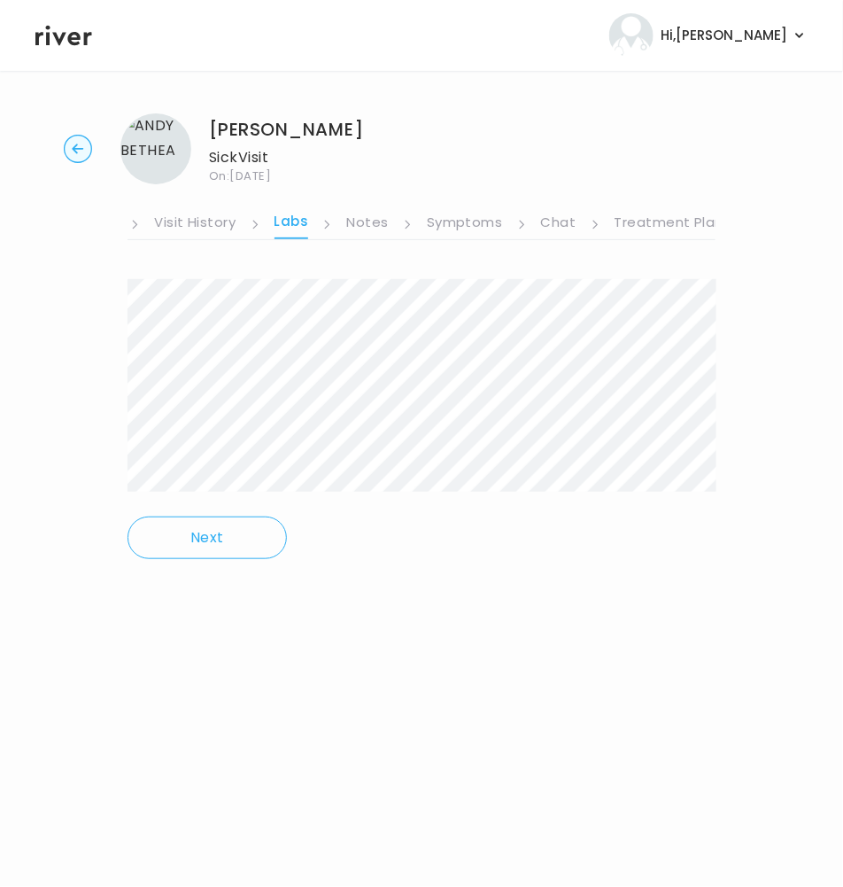
click at [660, 223] on link "Treatment Plan" at bounding box center [670, 224] width 110 height 28
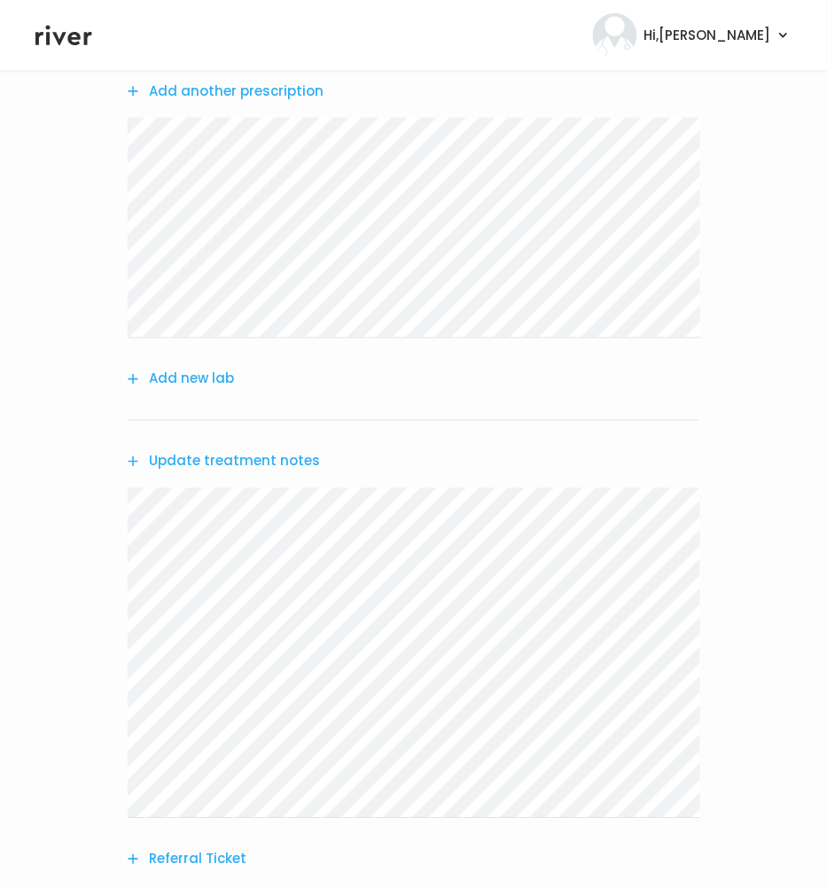
scroll to position [392, 0]
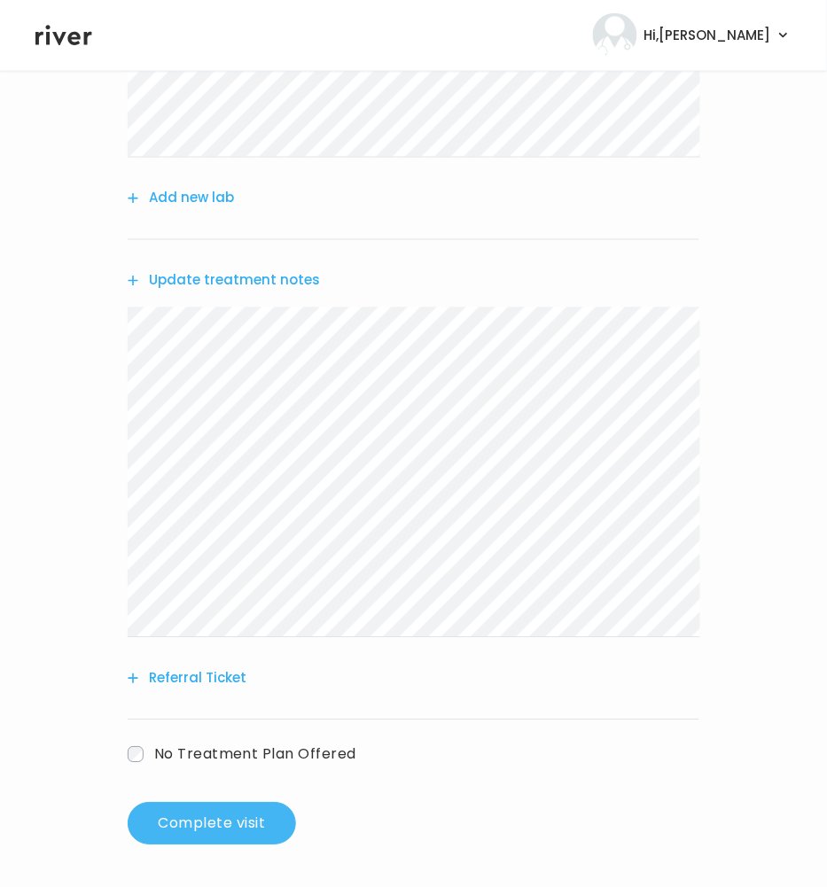
click at [241, 827] on button "Complete visit" at bounding box center [212, 824] width 168 height 43
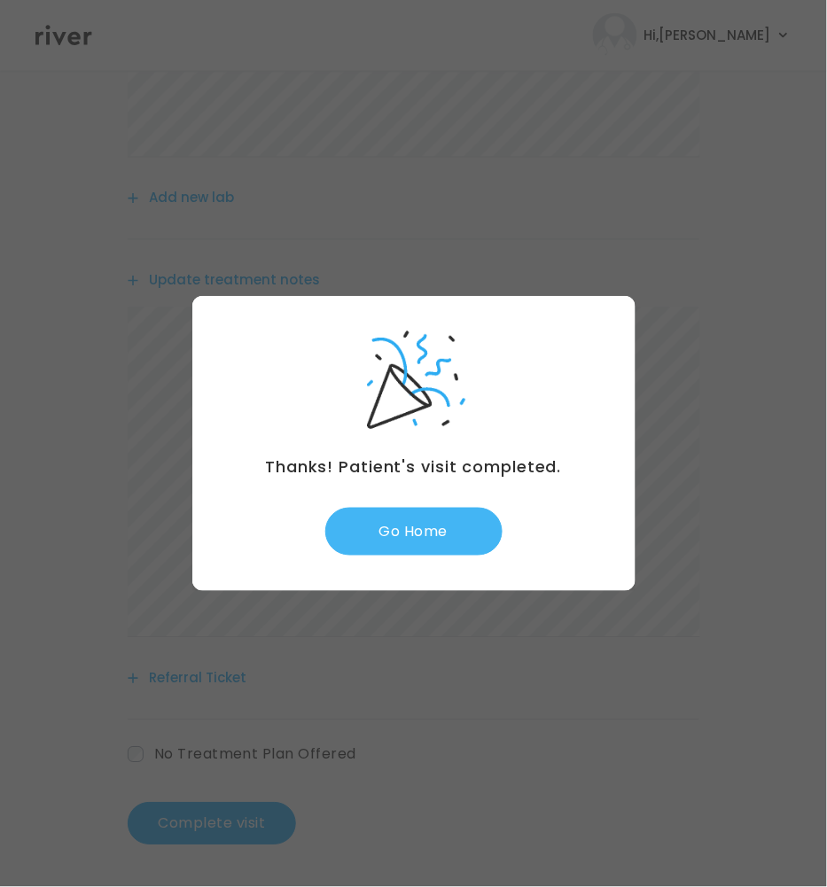
click at [406, 533] on button "Go Home" at bounding box center [413, 532] width 177 height 48
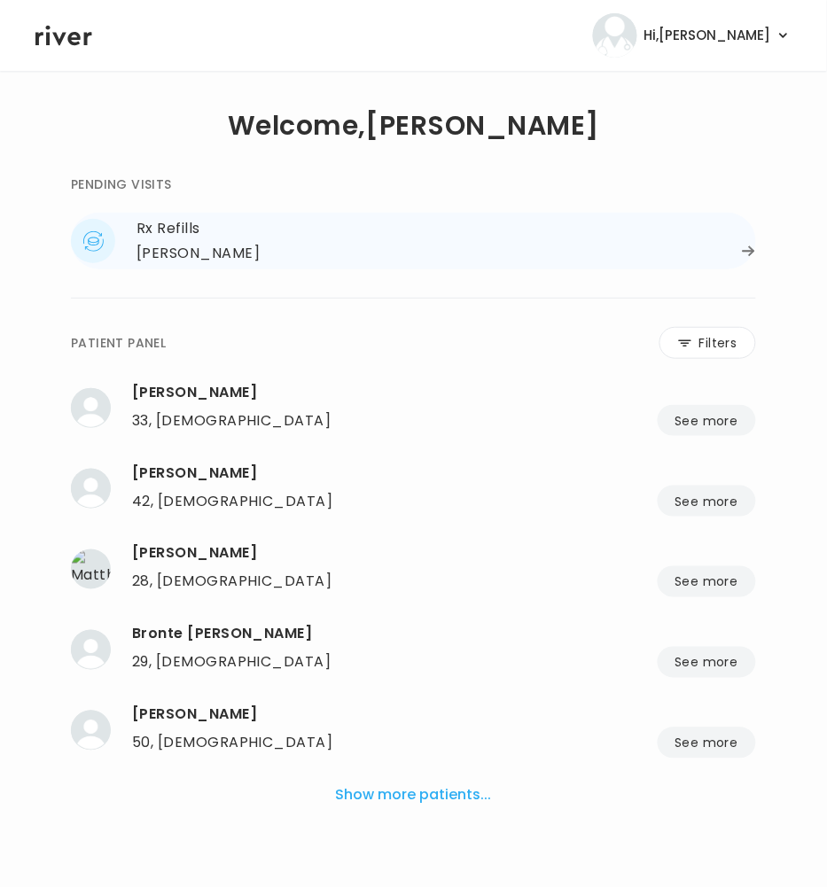
click at [175, 255] on div "[PERSON_NAME]" at bounding box center [197, 253] width 123 height 25
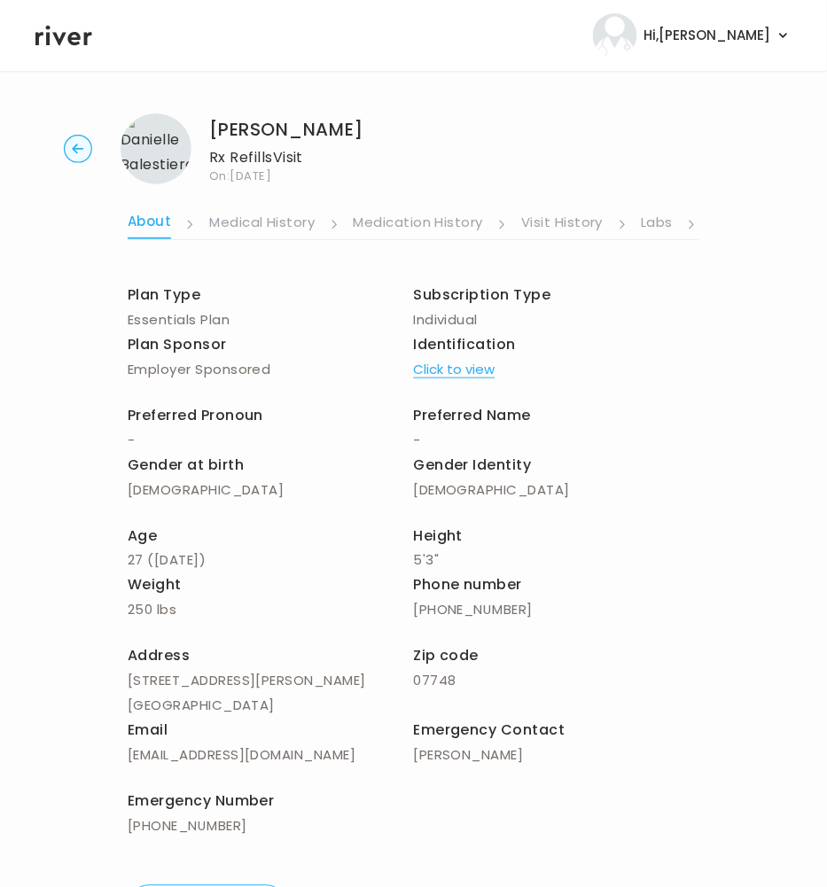
click at [562, 225] on link "Visit History" at bounding box center [562, 224] width 82 height 28
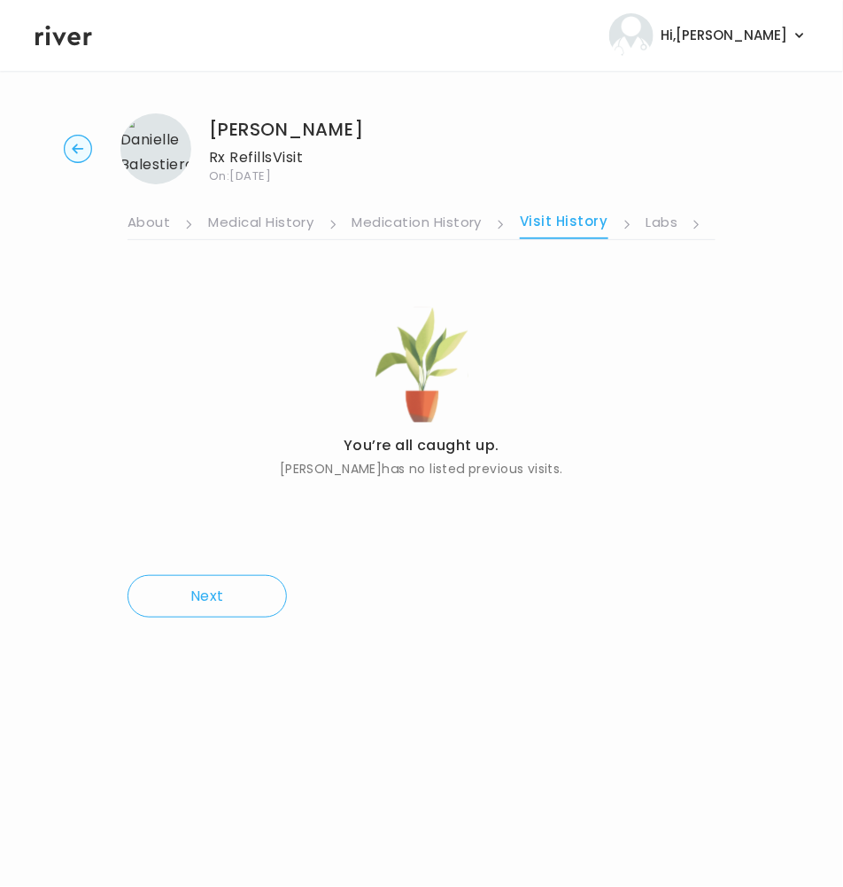
click at [660, 219] on link "Labs" at bounding box center [663, 224] width 32 height 28
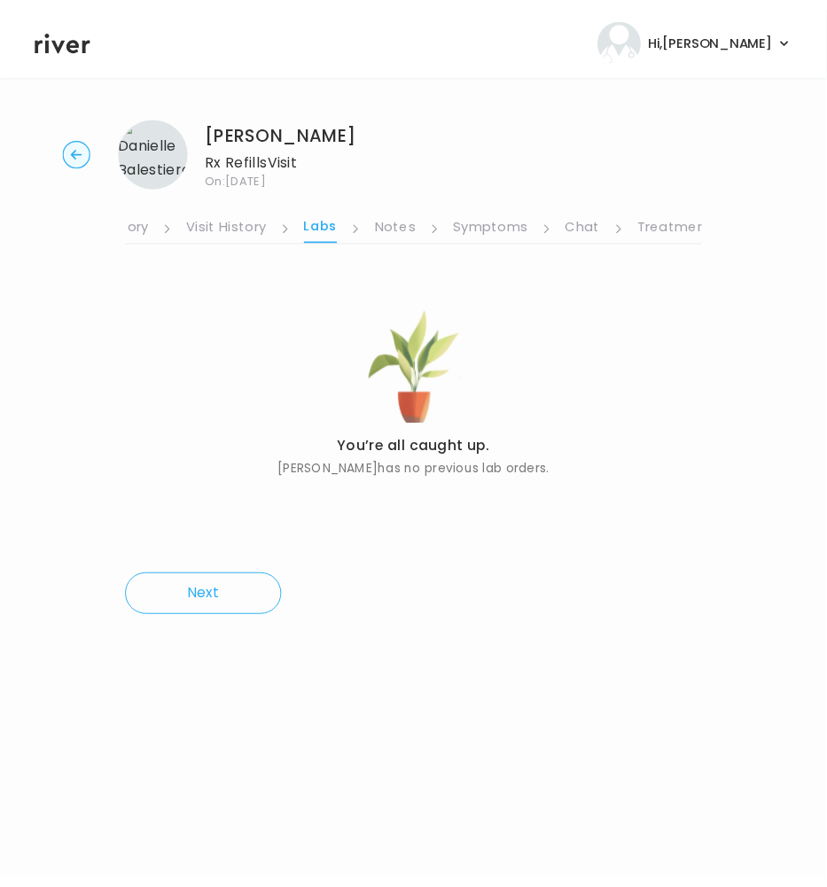
scroll to position [0, 366]
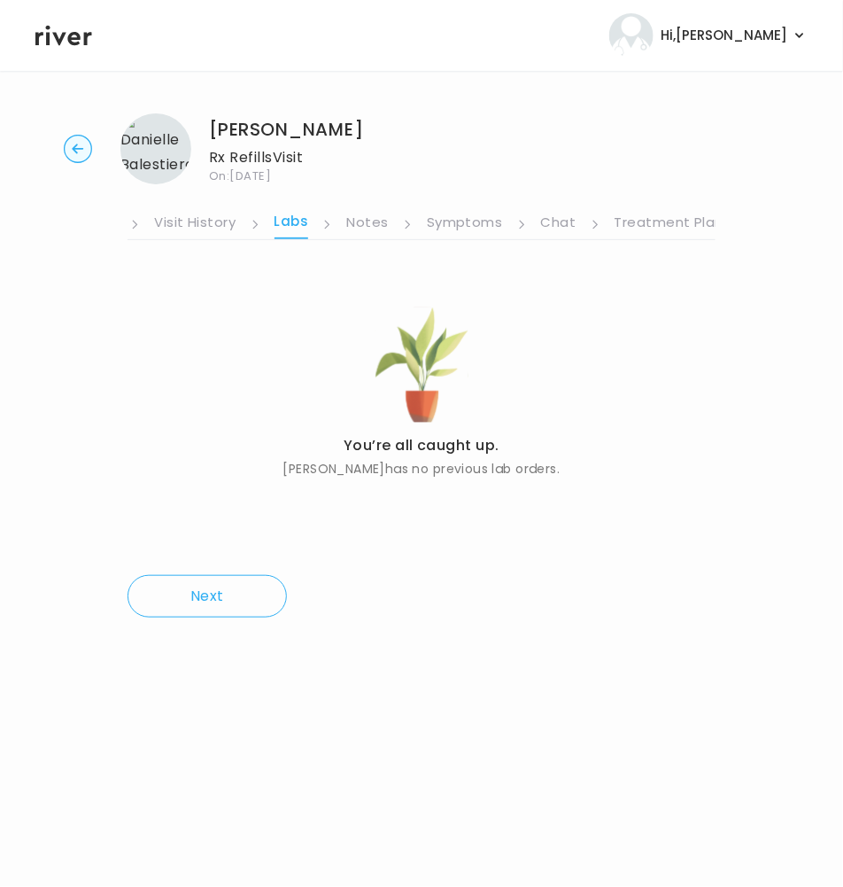
click at [659, 221] on link "Treatment Plan" at bounding box center [670, 224] width 110 height 28
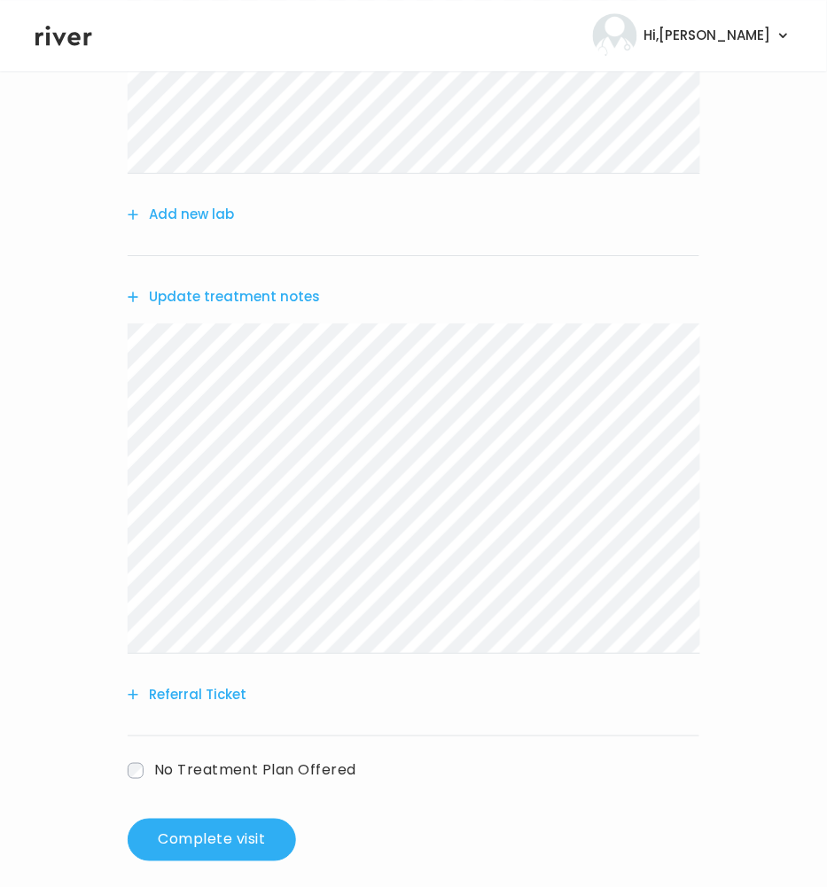
scroll to position [811, 0]
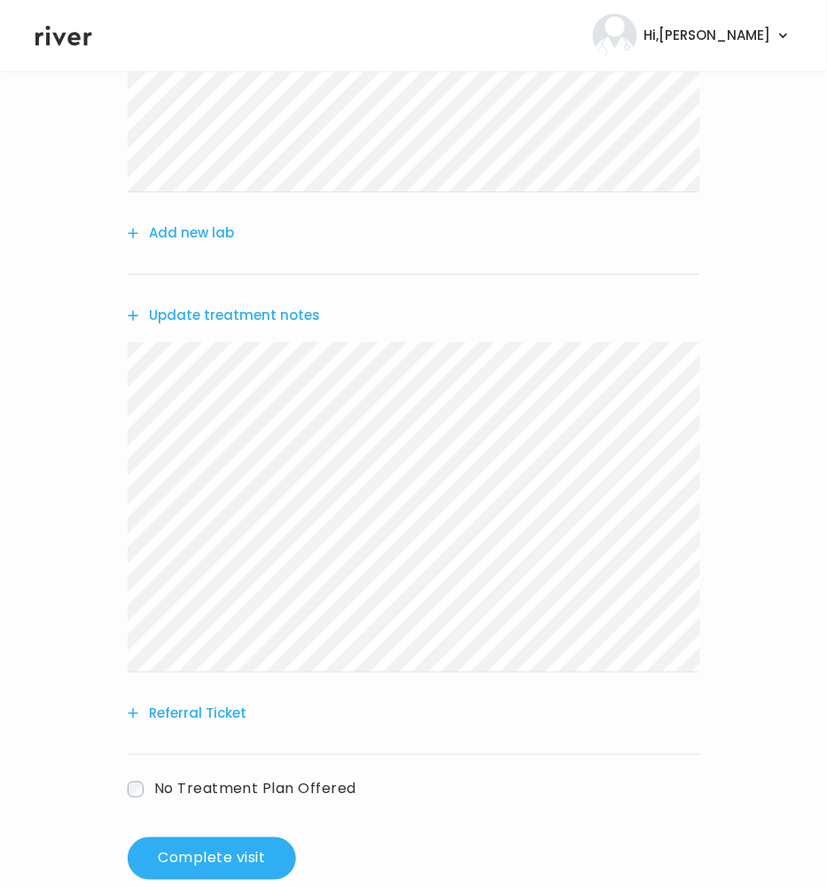
click at [223, 323] on button "Update treatment notes" at bounding box center [224, 315] width 192 height 25
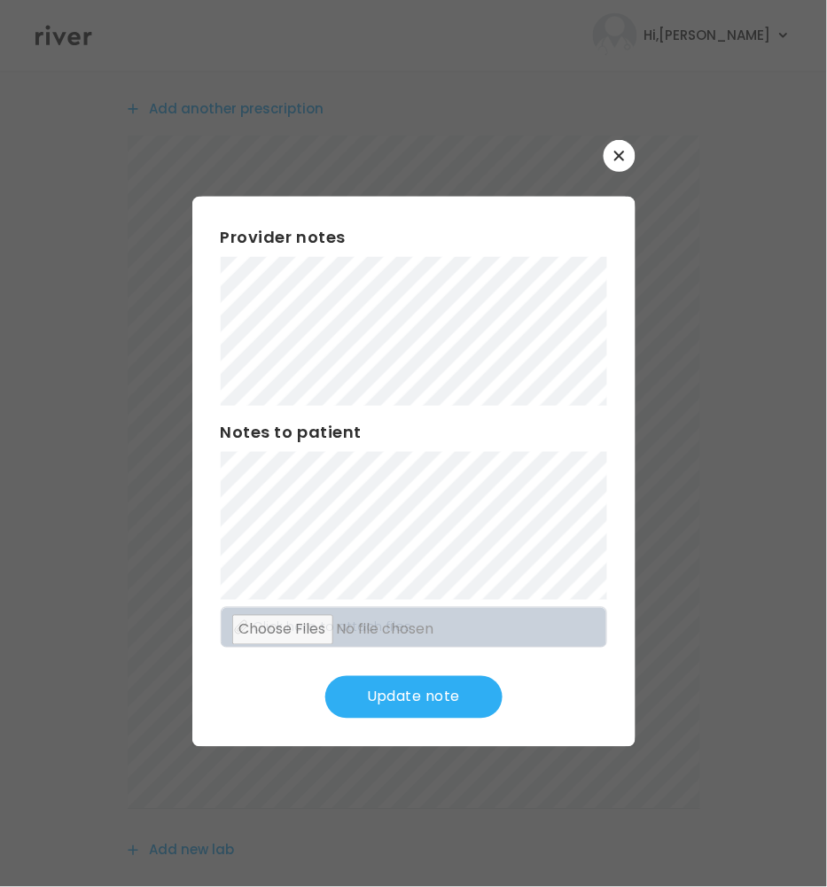
scroll to position [192, 0]
click at [612, 162] on button "button" at bounding box center [619, 156] width 32 height 32
